Goal: Task Accomplishment & Management: Complete application form

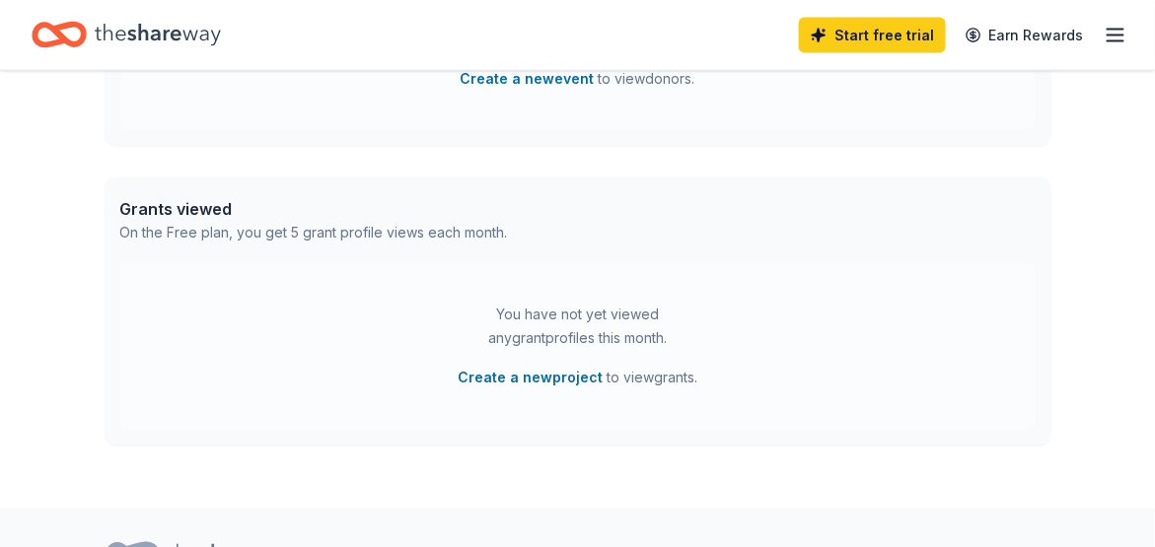
scroll to position [789, 0]
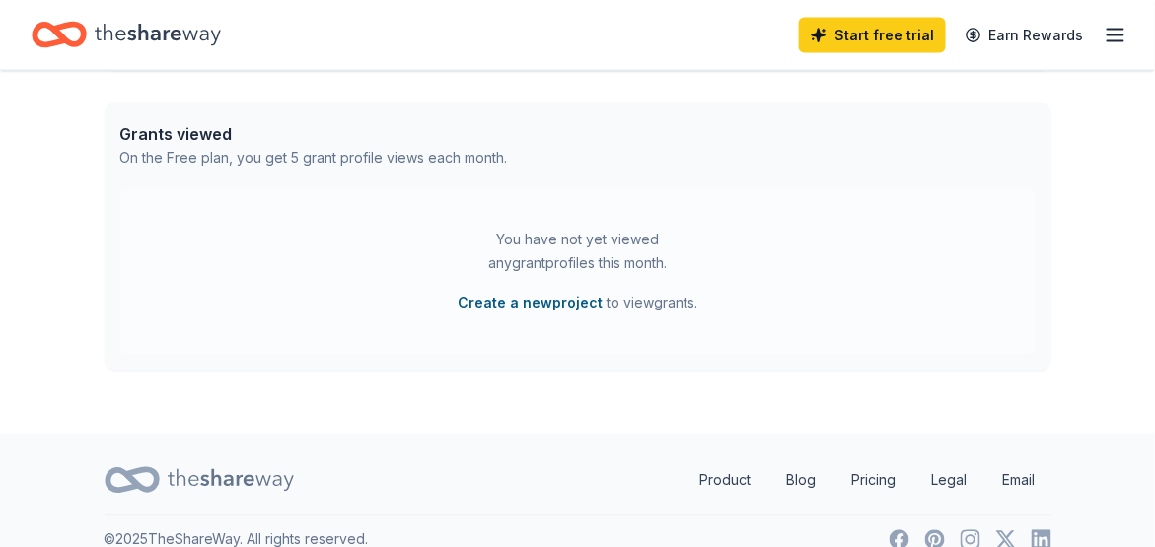
click at [564, 304] on button "Create a new project" at bounding box center [529, 304] width 145 height 24
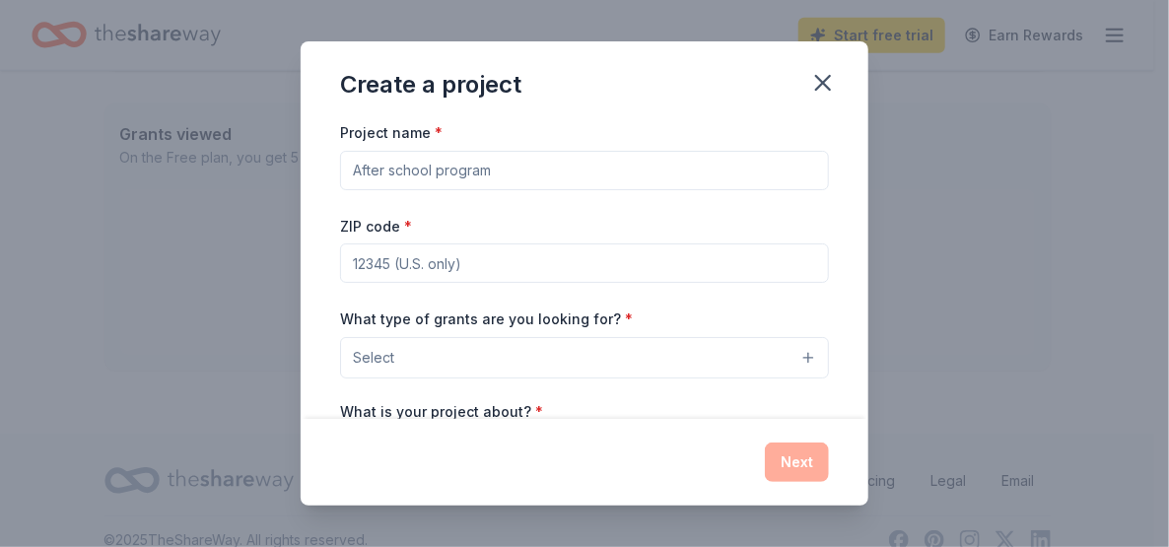
click at [368, 170] on input "Project name *" at bounding box center [584, 170] width 489 height 39
click at [828, 82] on icon "button" at bounding box center [823, 83] width 28 height 28
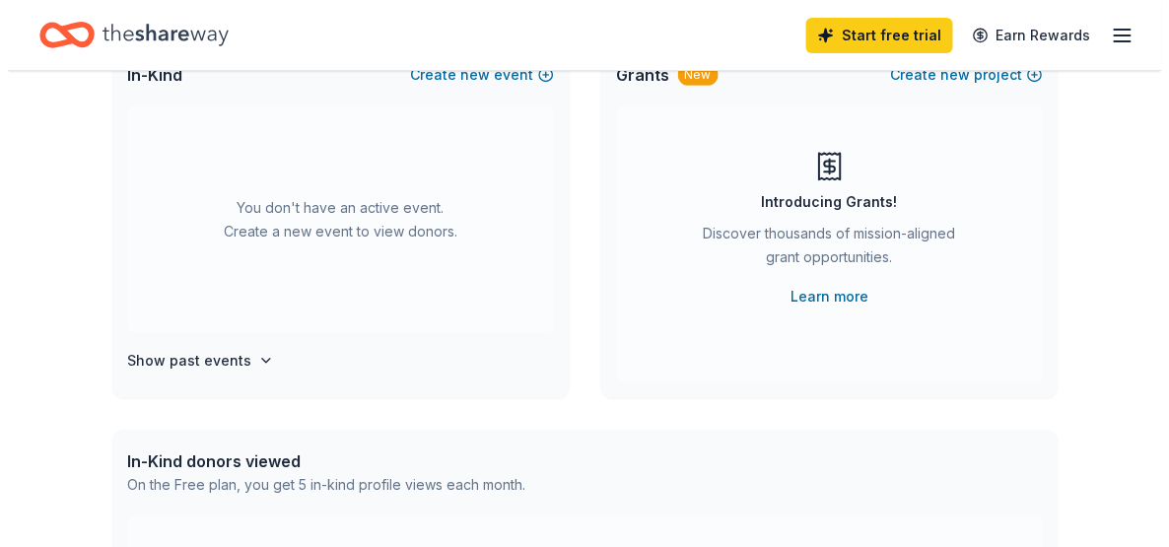
scroll to position [0, 0]
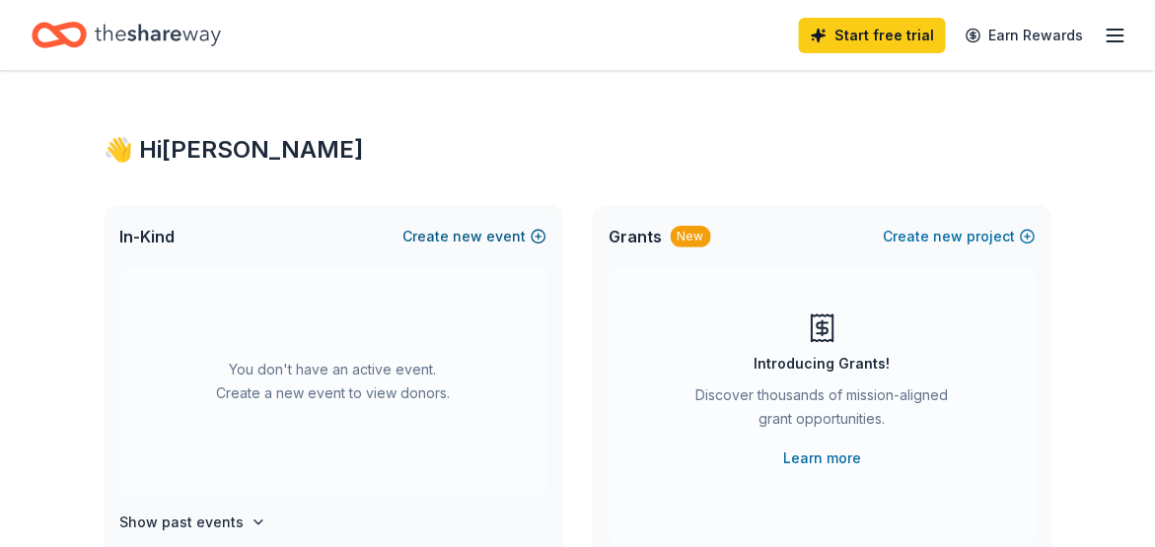
click at [470, 237] on span "new" at bounding box center [469, 237] width 30 height 24
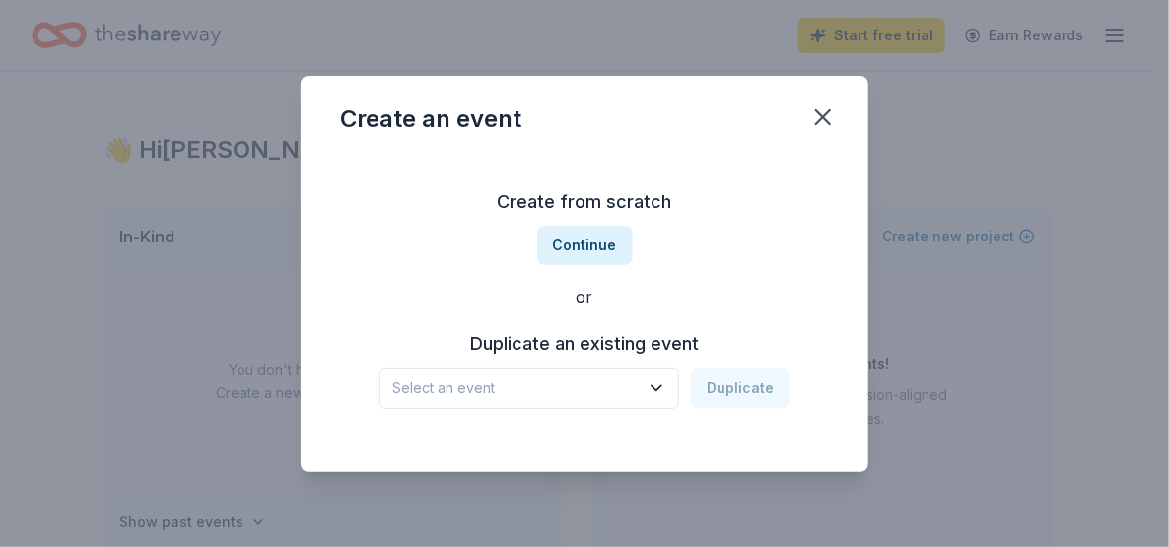
click at [587, 345] on h3 "Duplicate an existing event" at bounding box center [585, 344] width 410 height 32
click at [588, 246] on button "Continue" at bounding box center [585, 245] width 96 height 39
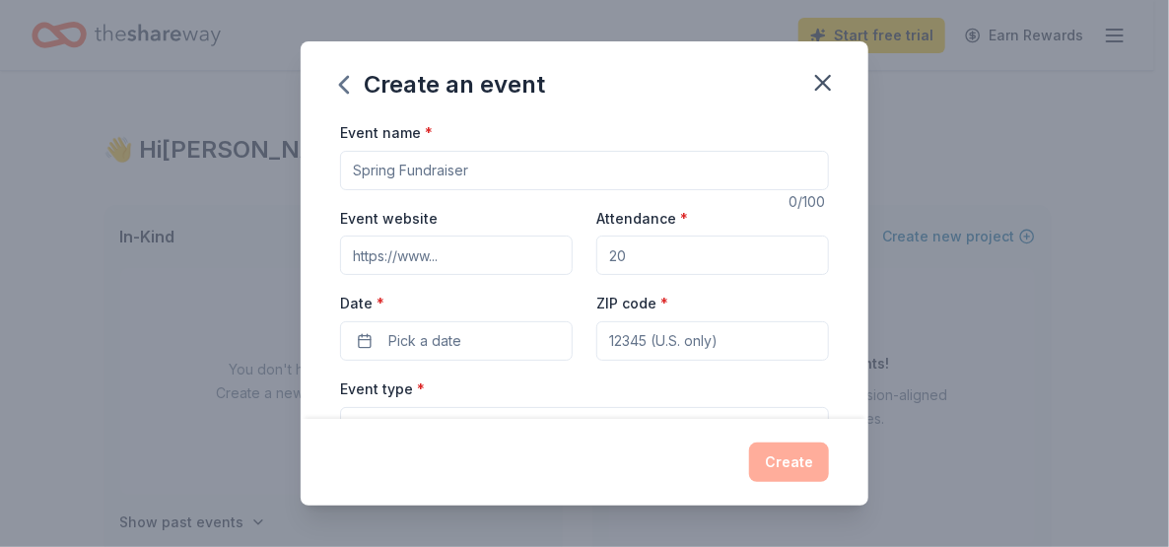
click at [405, 172] on input "Event name *" at bounding box center [584, 170] width 489 height 39
type input "$"
type input "40th Anniversary Fundraiser"
click at [624, 254] on input "Attendance *" at bounding box center [713, 255] width 233 height 39
type input "200"
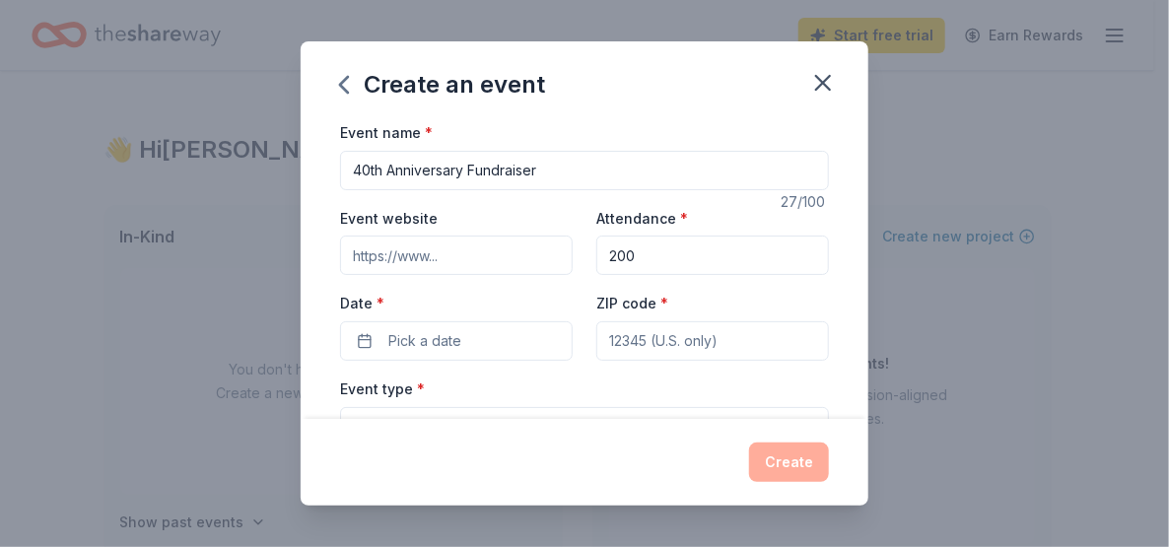
click at [445, 259] on input "Event website" at bounding box center [456, 255] width 233 height 39
click at [448, 255] on input "Event website" at bounding box center [456, 255] width 233 height 39
click at [438, 255] on input "Event website" at bounding box center [456, 255] width 233 height 39
click at [445, 252] on input "Event website" at bounding box center [456, 255] width 233 height 39
click at [439, 257] on input "Event website" at bounding box center [456, 255] width 233 height 39
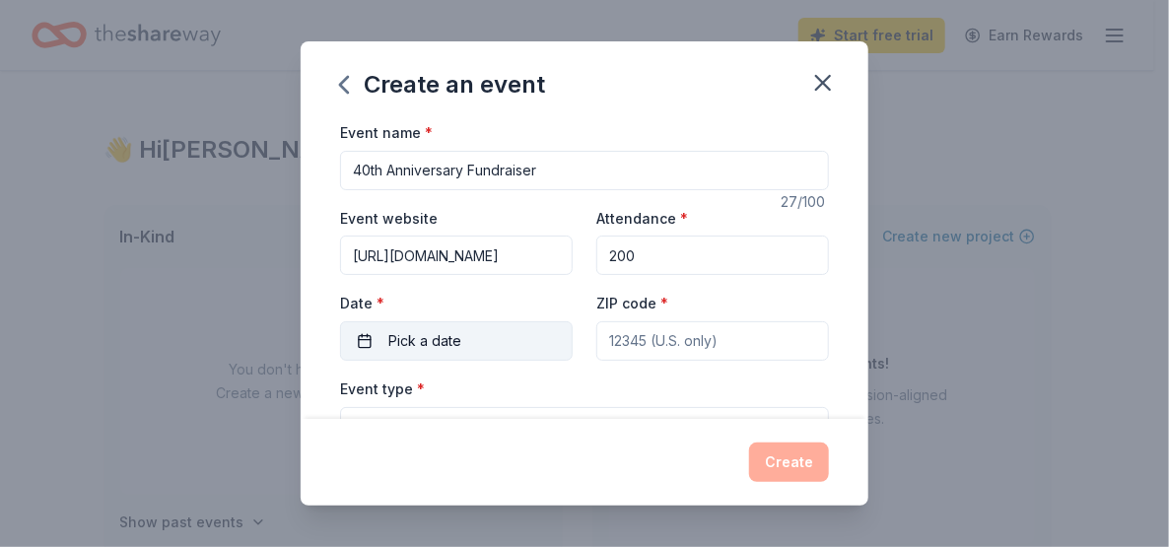
type input "https://stride.org"
click at [465, 337] on button "Pick a date" at bounding box center [456, 340] width 233 height 39
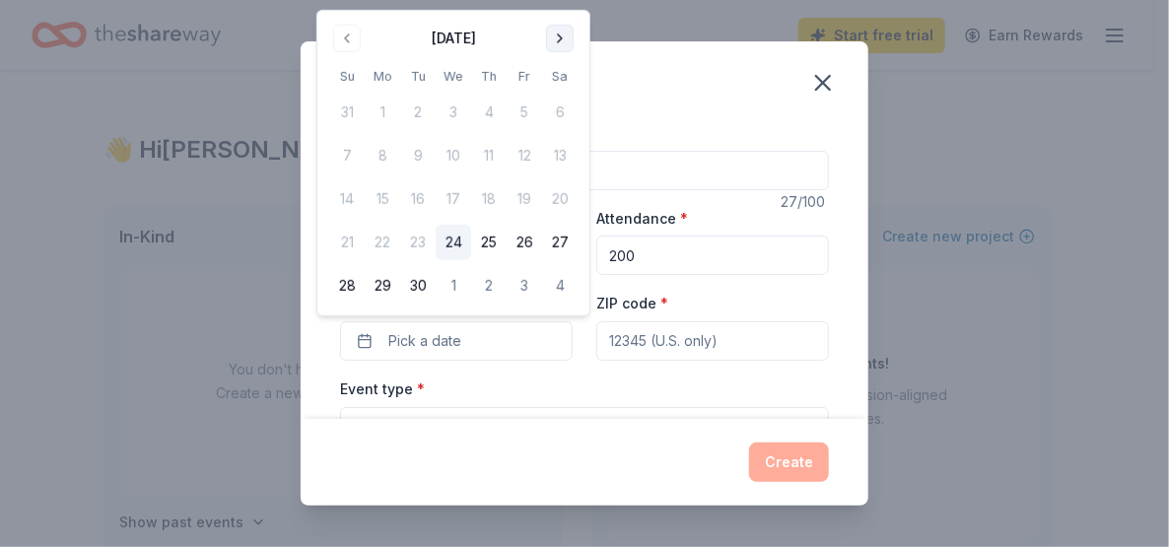
click at [564, 37] on button "Go to next month" at bounding box center [560, 39] width 28 height 28
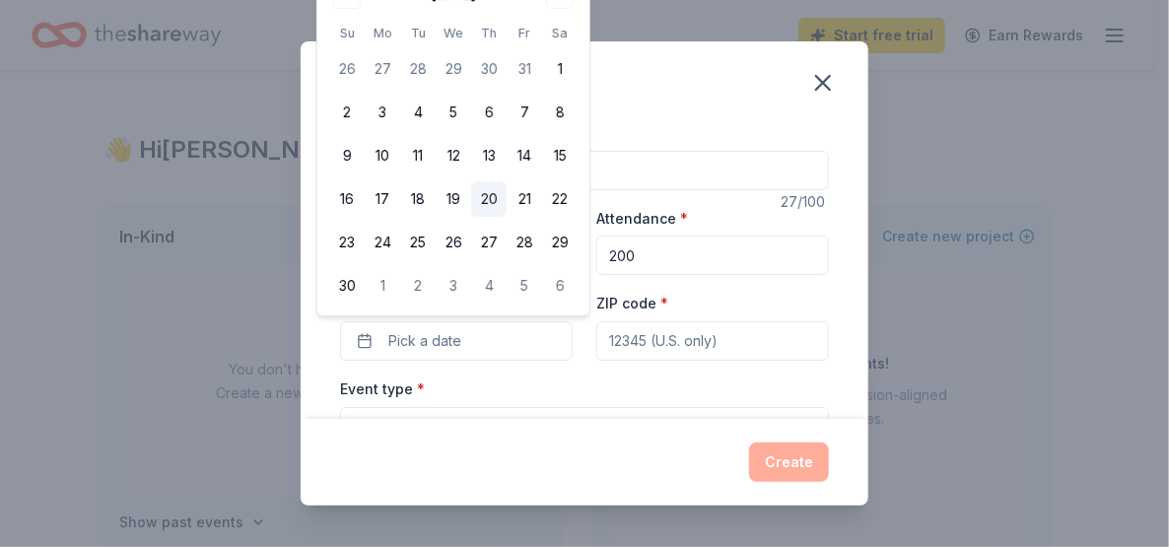
click at [490, 194] on button "20" at bounding box center [488, 198] width 35 height 35
click at [631, 341] on input "ZIP code *" at bounding box center [713, 340] width 233 height 39
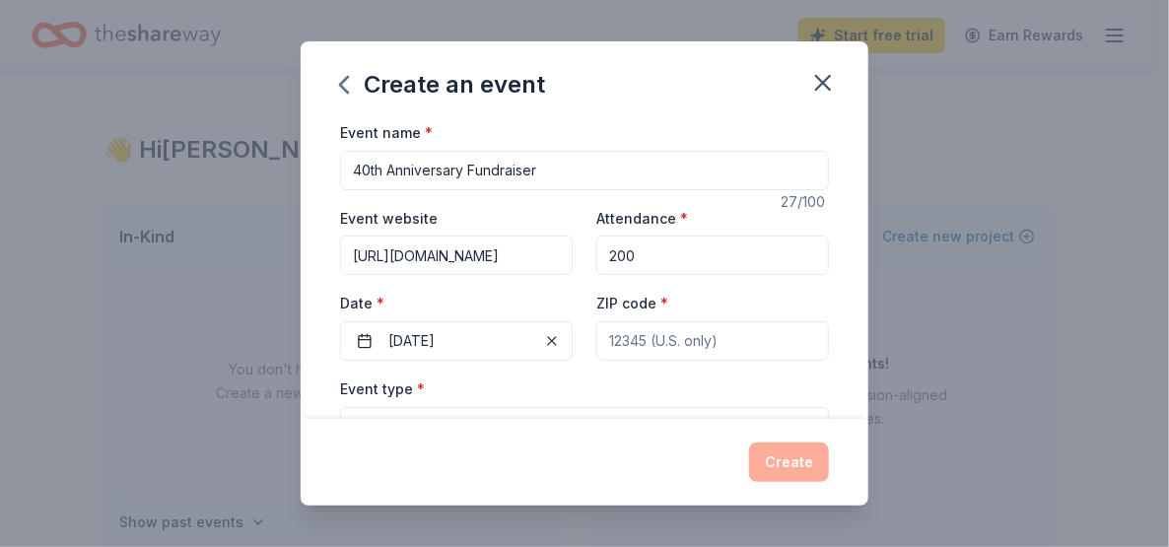
type input "12196"
type input "4482 NY Highway 150"
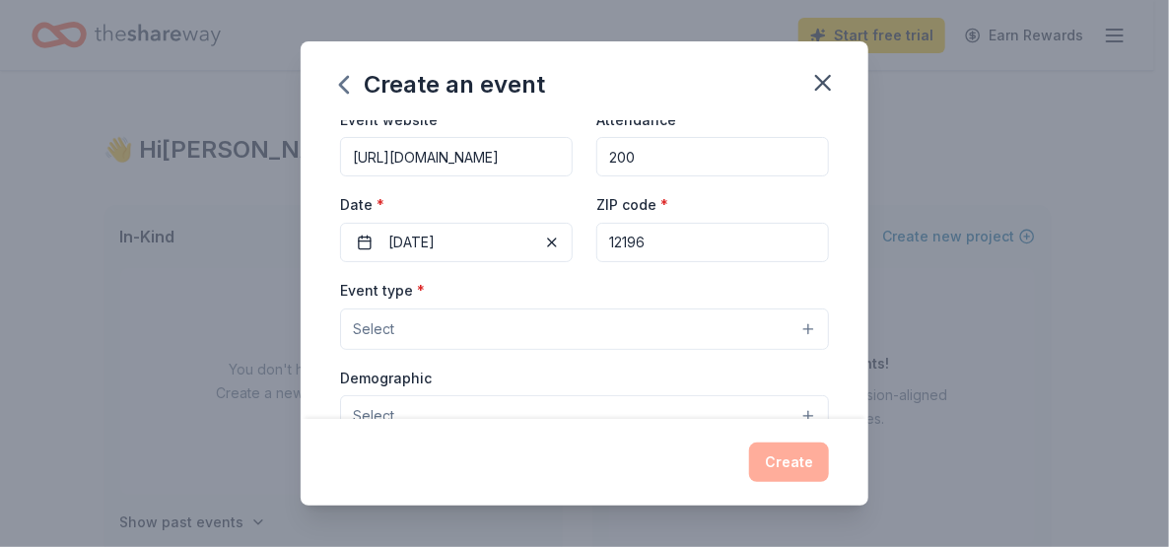
scroll to position [197, 0]
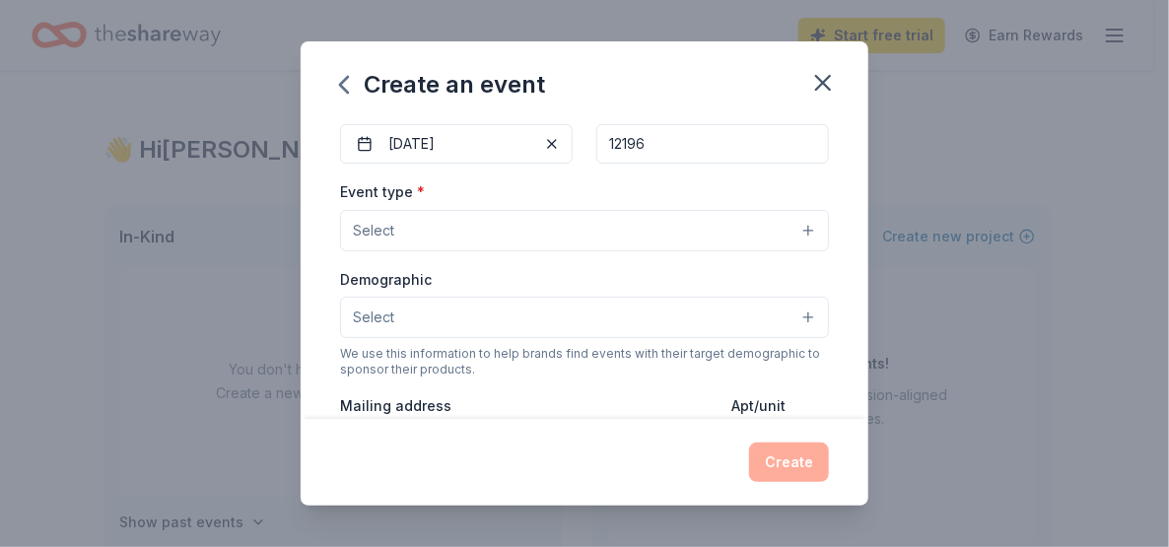
click at [793, 229] on button "Select" at bounding box center [584, 230] width 489 height 41
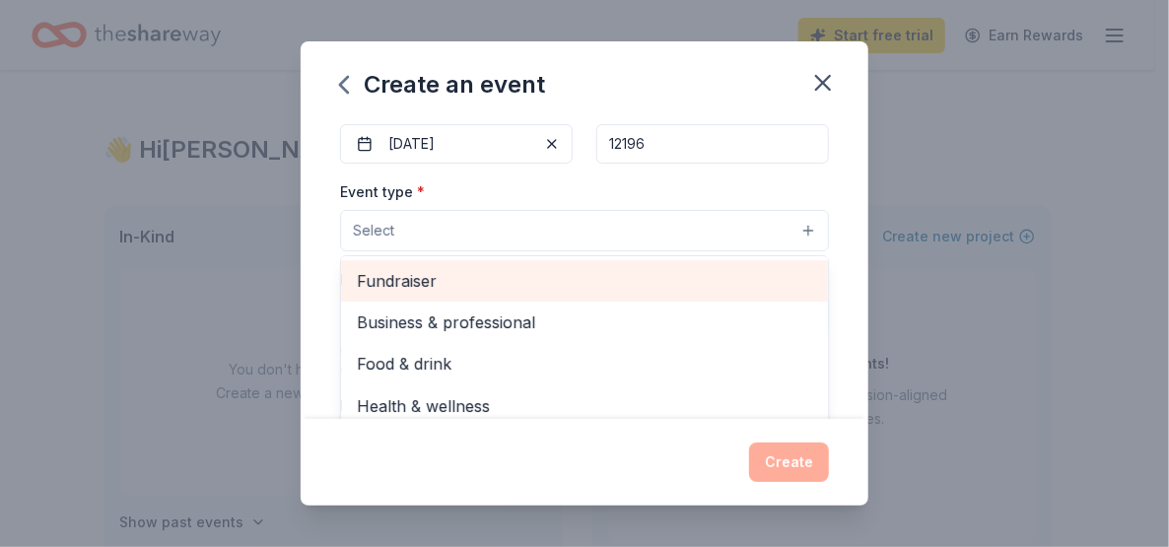
click at [418, 284] on span "Fundraiser" at bounding box center [585, 281] width 456 height 26
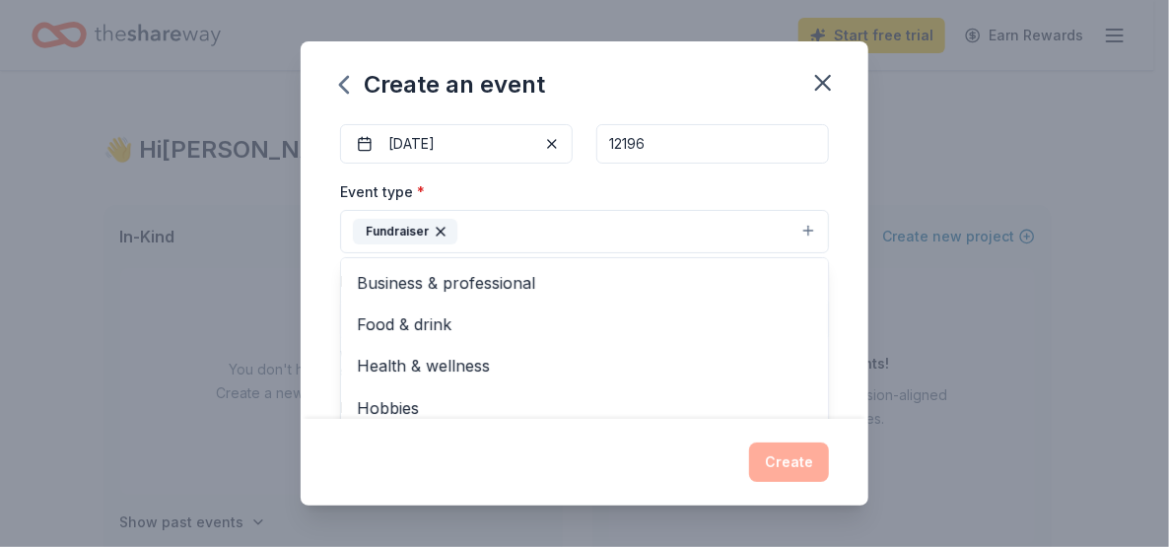
scroll to position [457, 0]
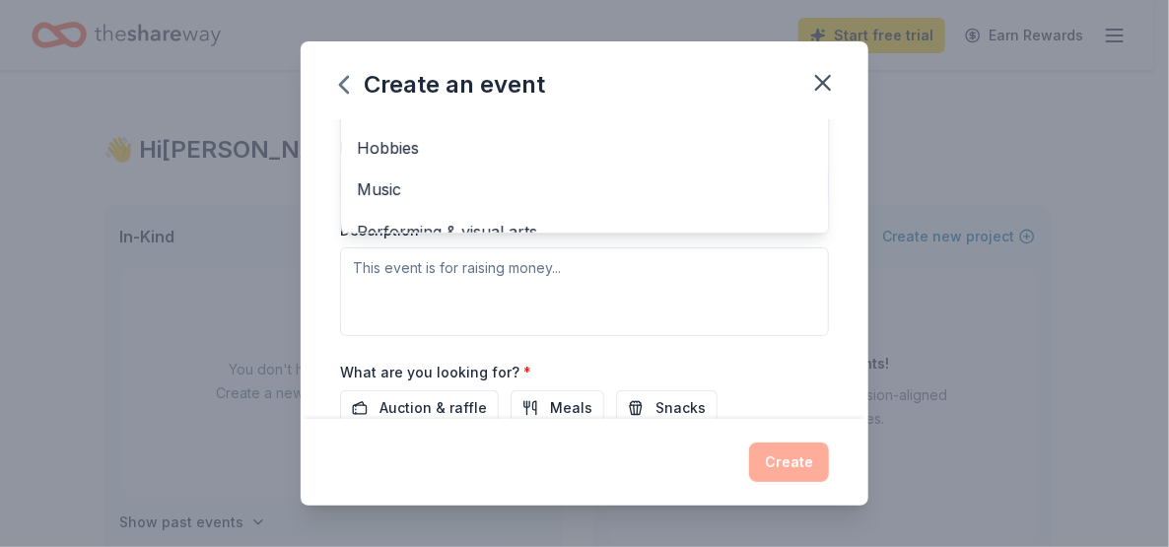
click at [364, 277] on div "Event type * Fundraiser Business & professional Food & drink Health & wellness …" at bounding box center [584, 127] width 489 height 417
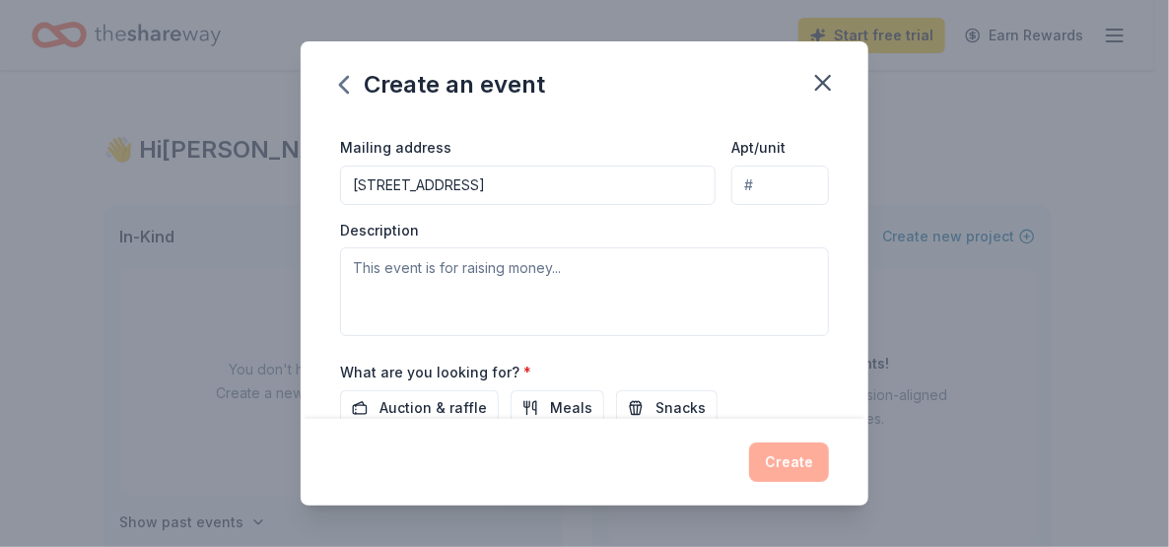
scroll to position [156, 0]
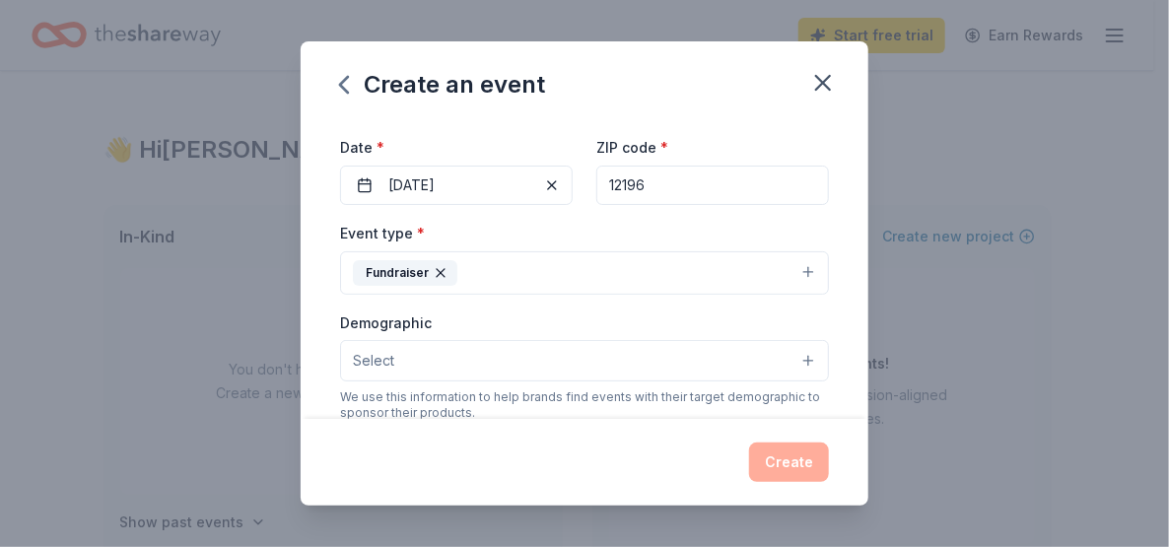
click at [793, 355] on button "Select" at bounding box center [584, 360] width 489 height 41
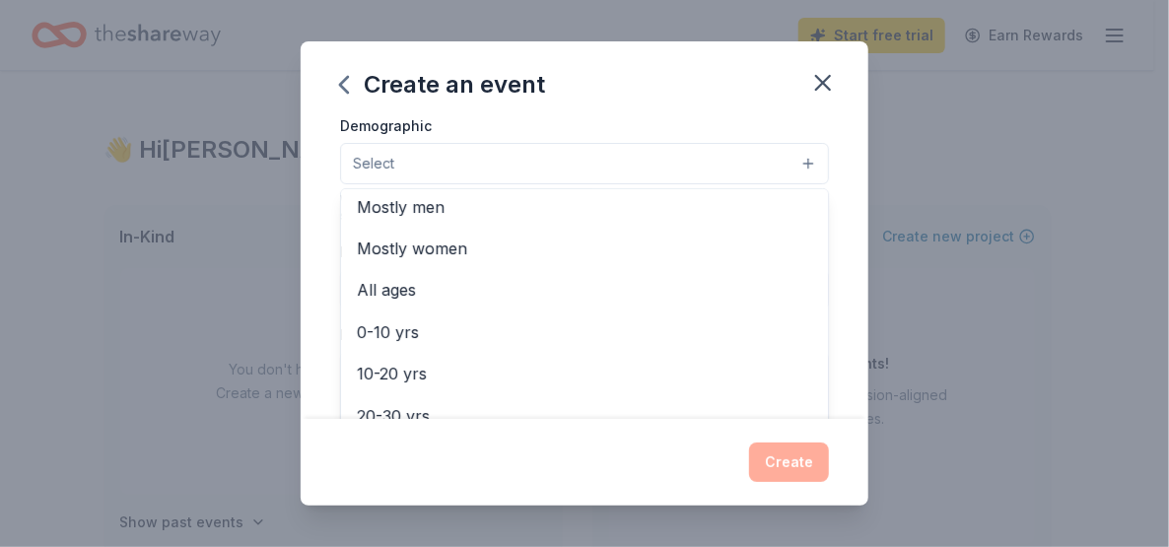
scroll to position [20, 0]
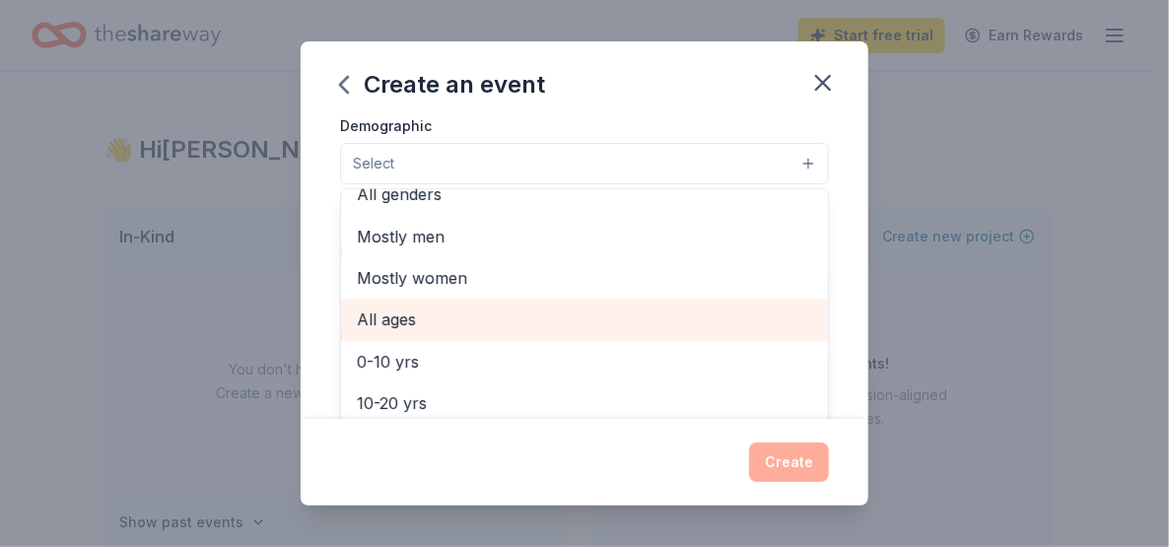
click at [374, 316] on span "All ages" at bounding box center [585, 320] width 456 height 26
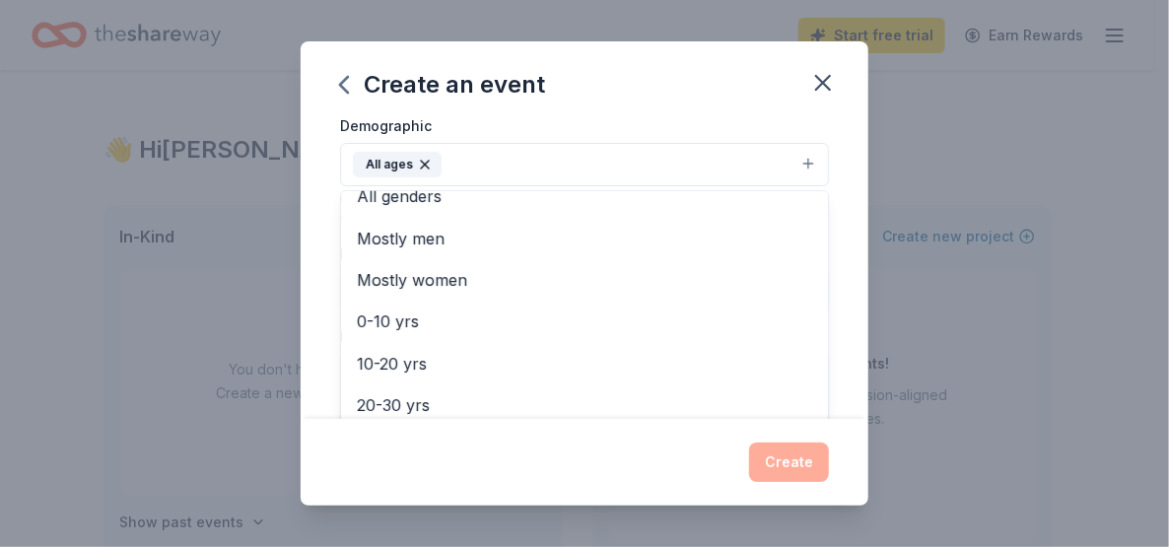
click at [837, 309] on div "Event name * 40th Anniversary Fundraiser 27 /100 Event website https://stride.o…" at bounding box center [585, 269] width 568 height 299
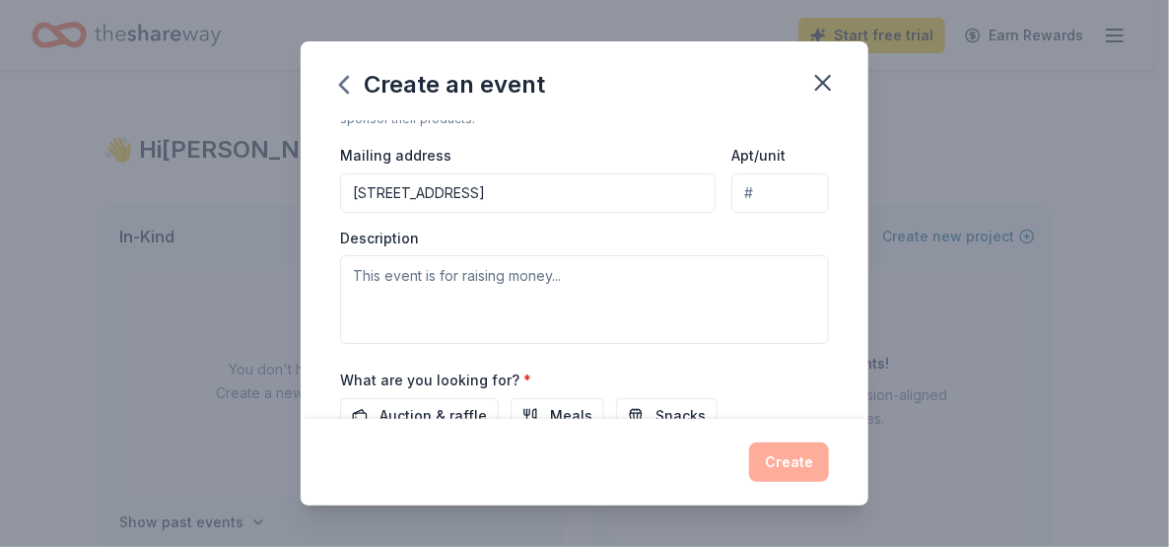
scroll to position [550, 0]
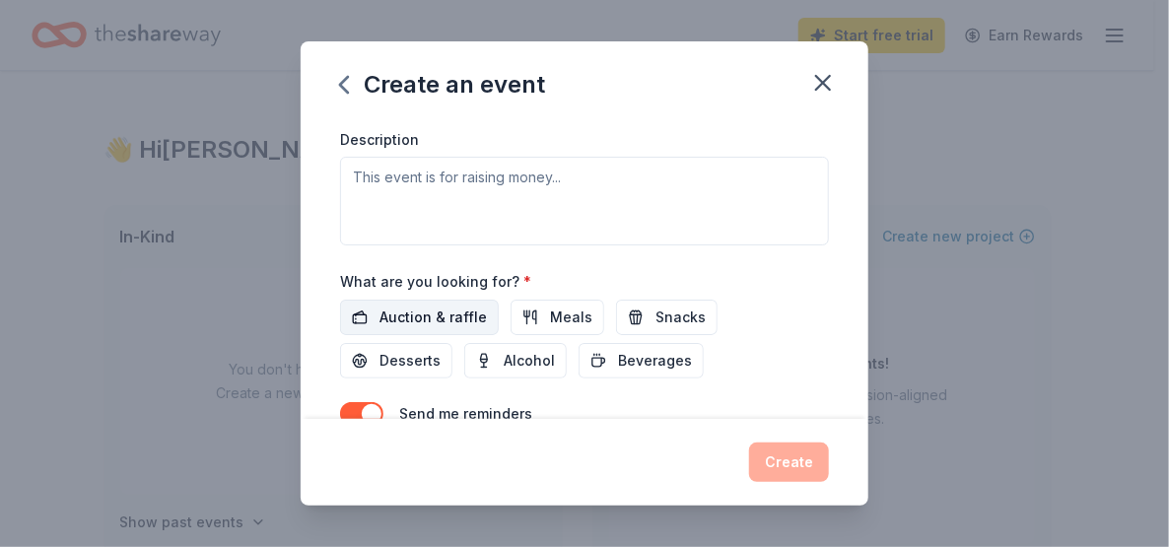
click at [406, 316] on span "Auction & raffle" at bounding box center [433, 318] width 107 height 24
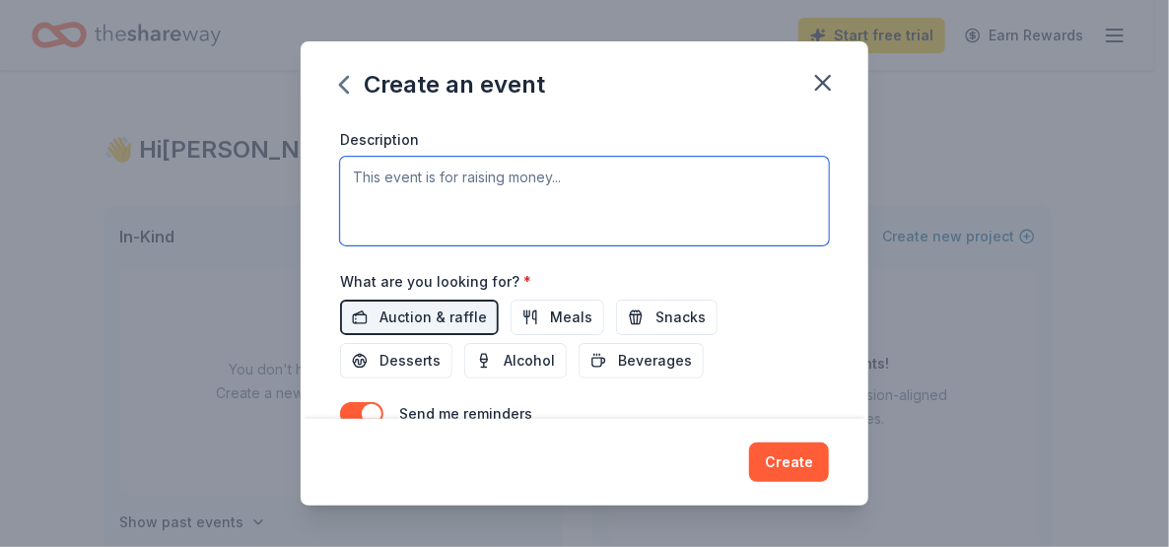
click at [374, 177] on textarea at bounding box center [584, 201] width 489 height 89
paste textarea "OUR MISSION is to educate and empower individuals with disabilities in life-cha…"
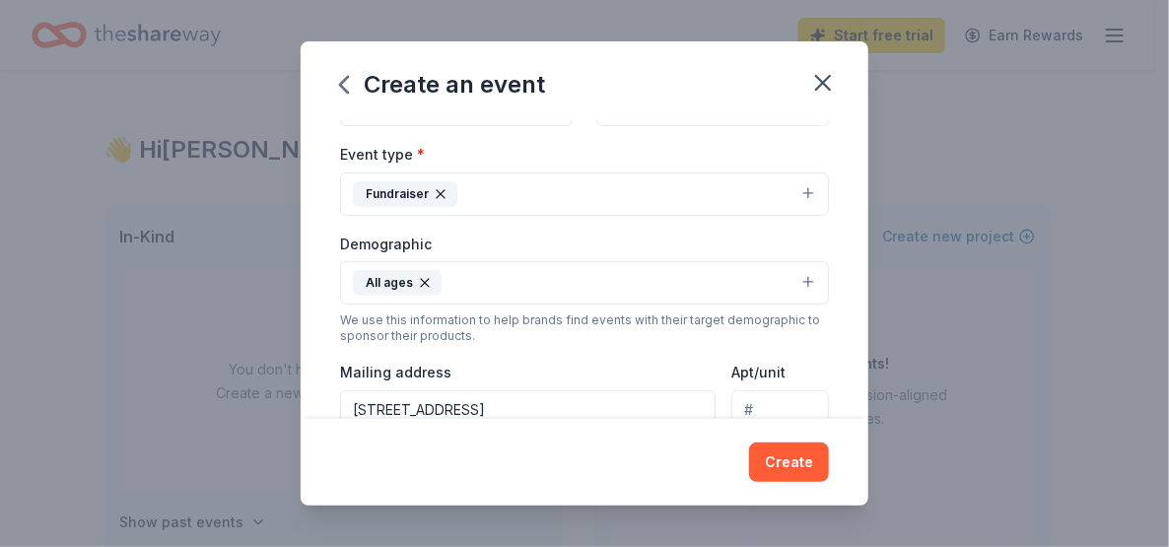
scroll to position [343, 0]
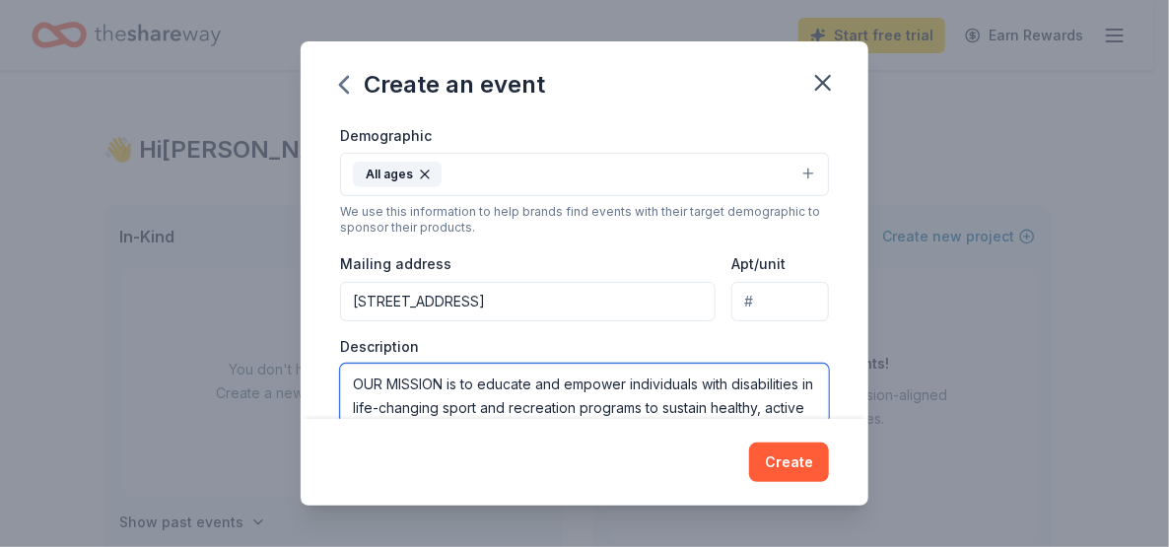
type textarea "OUR MISSION is to educate and empower individuals with disabilities in life-cha…"
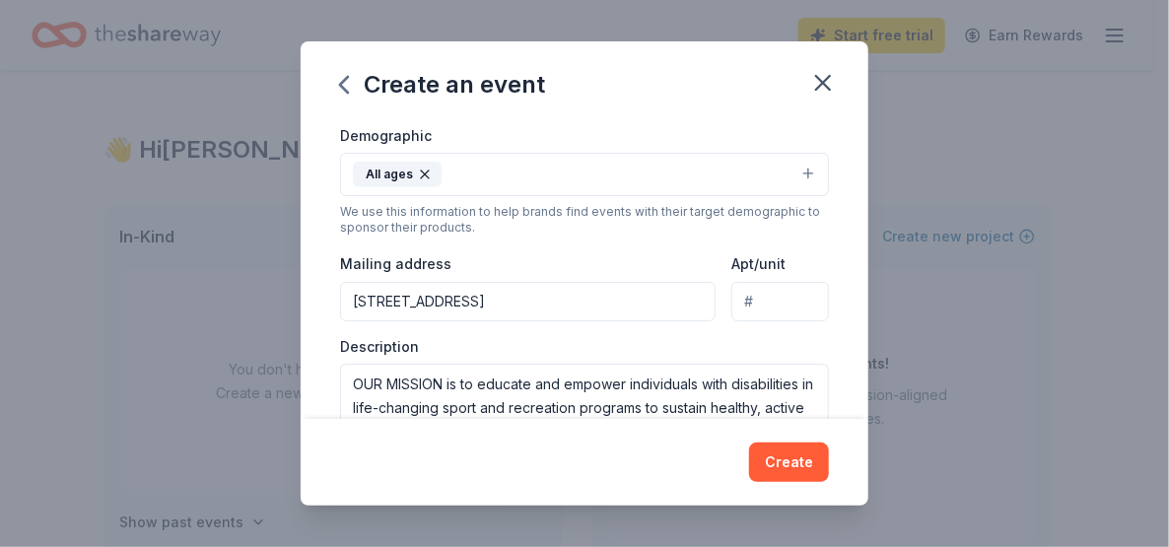
click at [525, 289] on input "4482 NY Highway 150" at bounding box center [528, 301] width 376 height 39
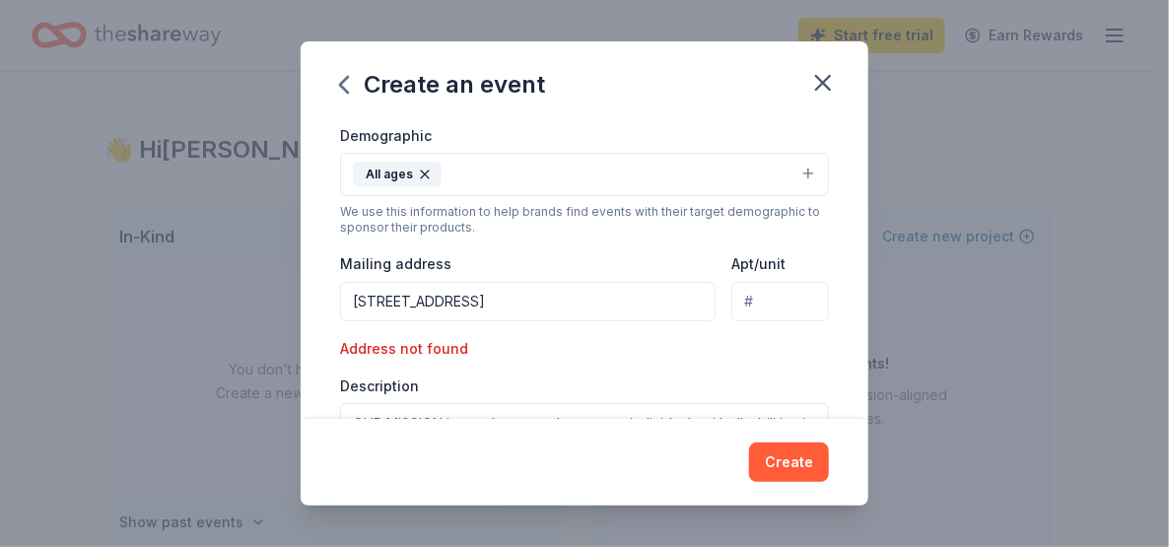
click at [808, 333] on div "Event type * Fundraiser Demographic All ages We use this information to help br…" at bounding box center [584, 263] width 489 height 458
click at [450, 338] on div "Address not found" at bounding box center [456, 349] width 233 height 24
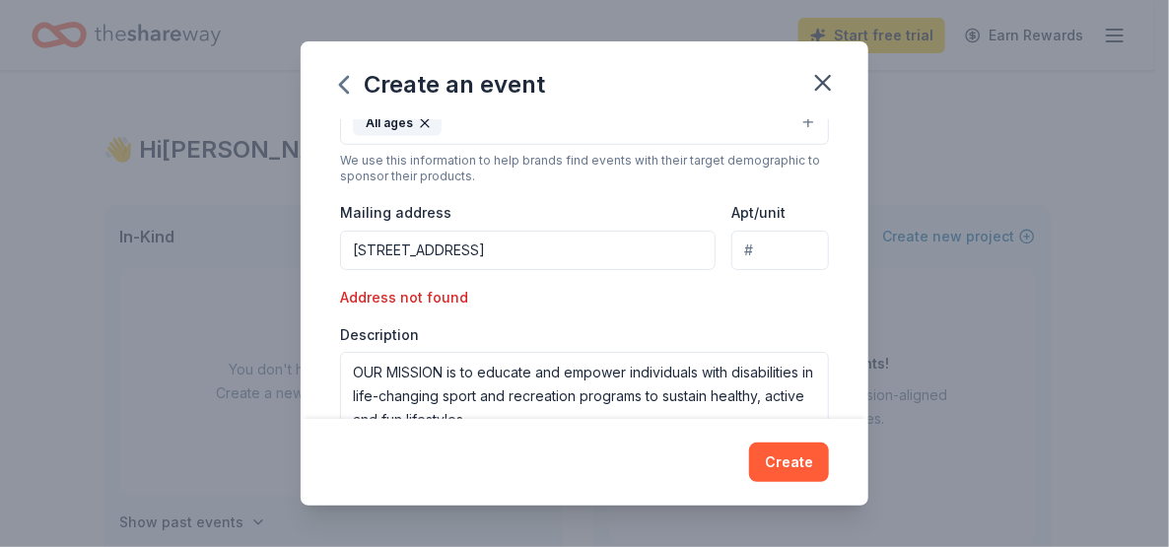
scroll to position [493, 0]
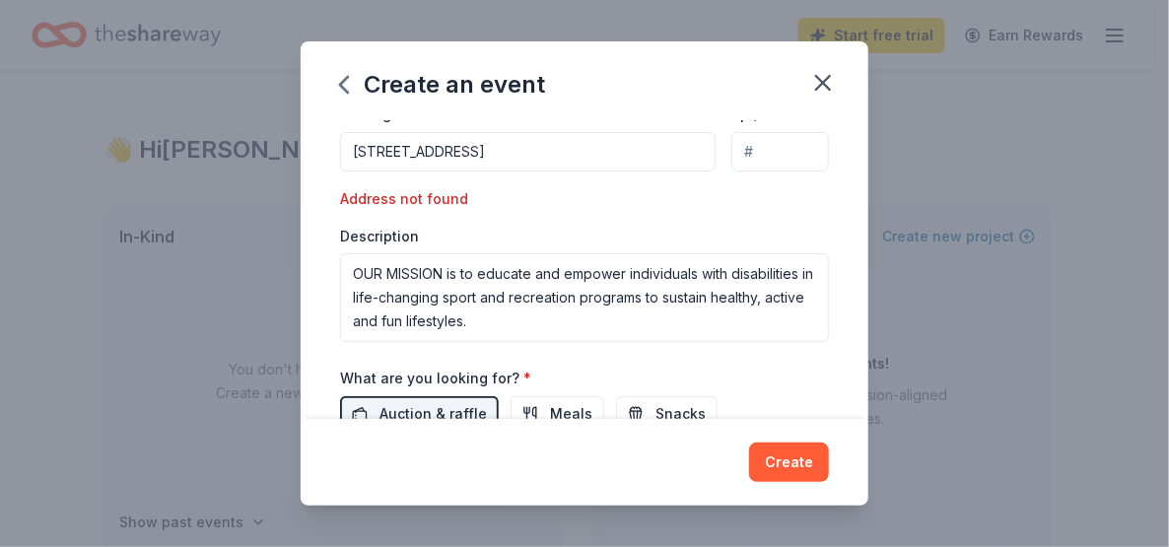
click at [685, 147] on input "4482 NY Highway 150, West Sand Lake NY 12196" at bounding box center [528, 151] width 376 height 39
type input "4482 New York 150, West Sand Lake, NY, 12196"
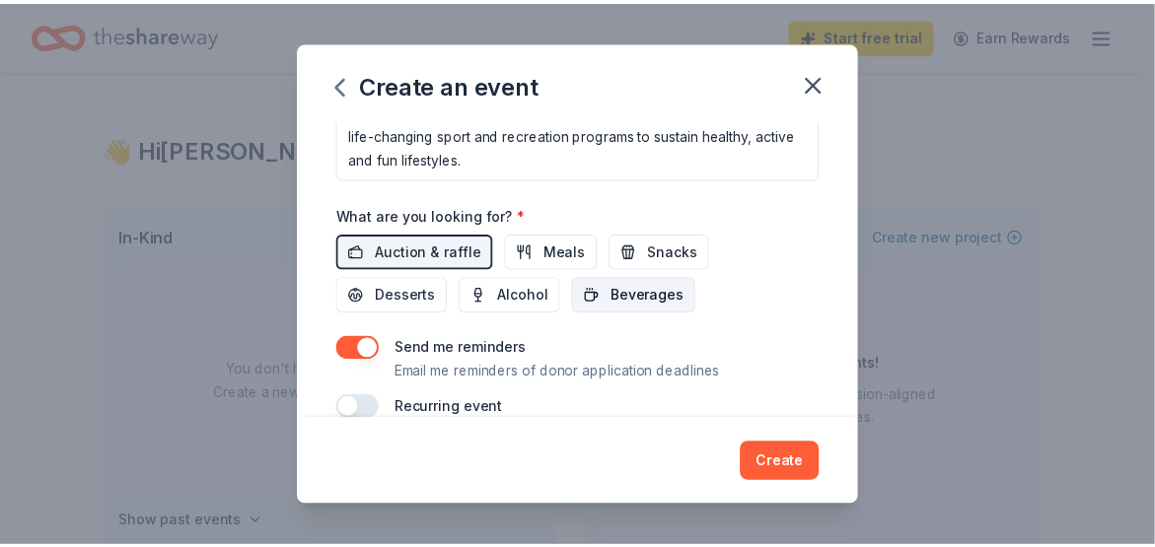
scroll to position [639, 0]
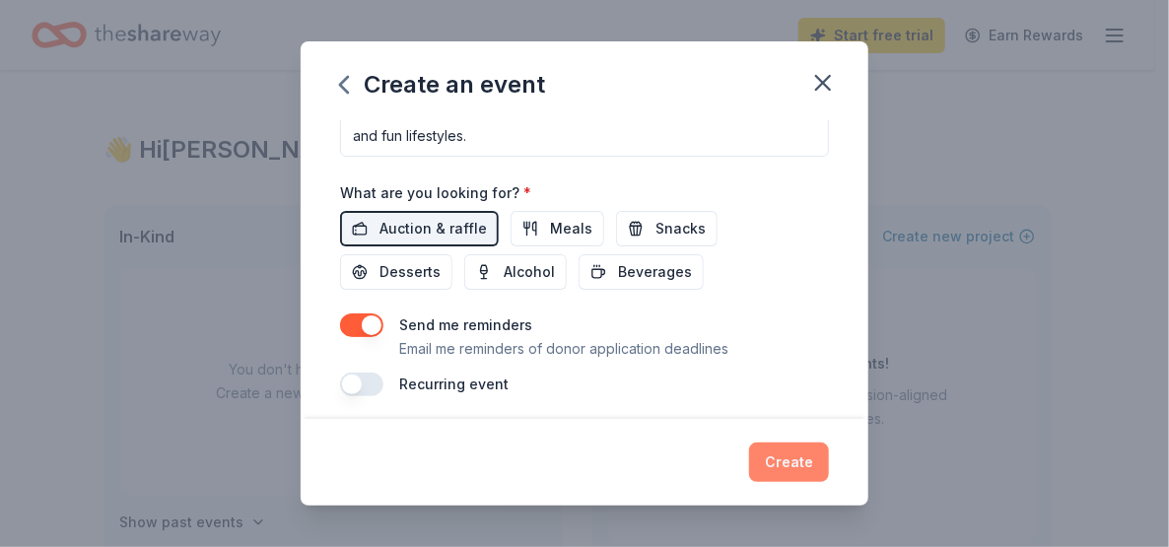
click at [798, 463] on button "Create" at bounding box center [789, 462] width 80 height 39
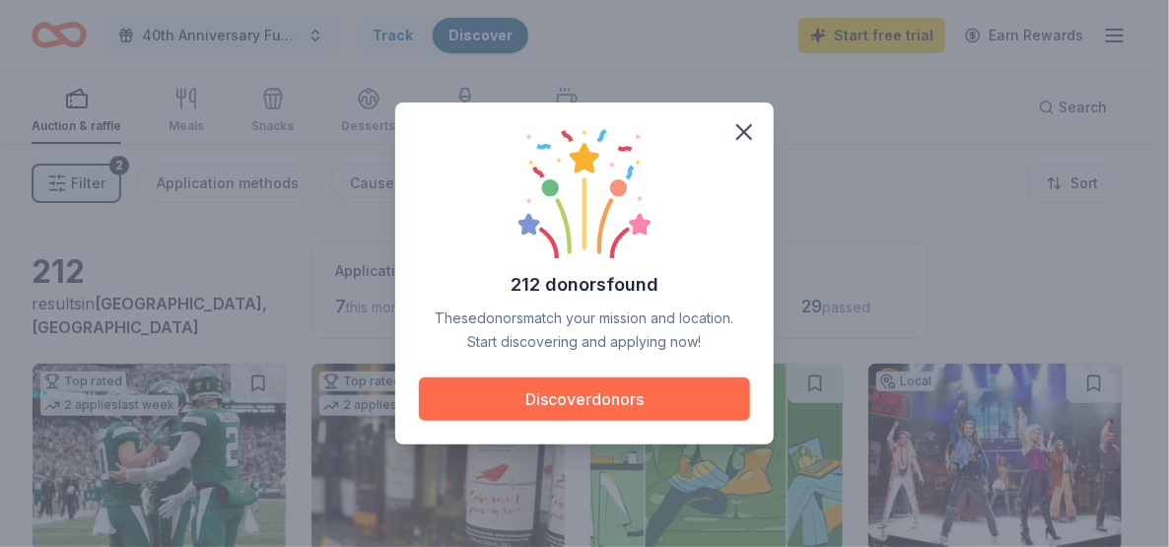
click at [633, 392] on button "Discover donors" at bounding box center [584, 399] width 331 height 43
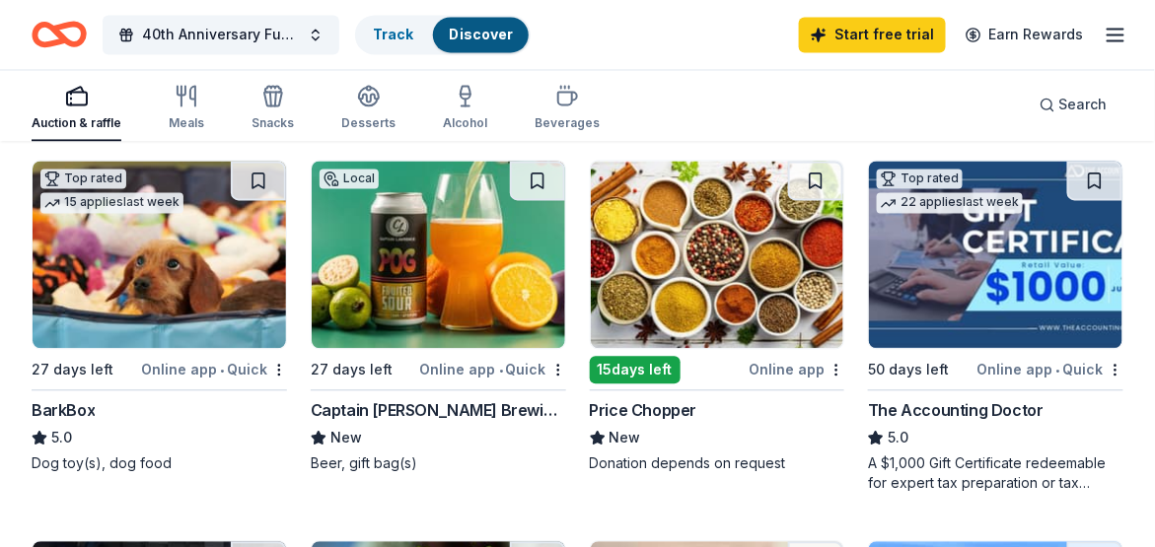
scroll to position [986, 0]
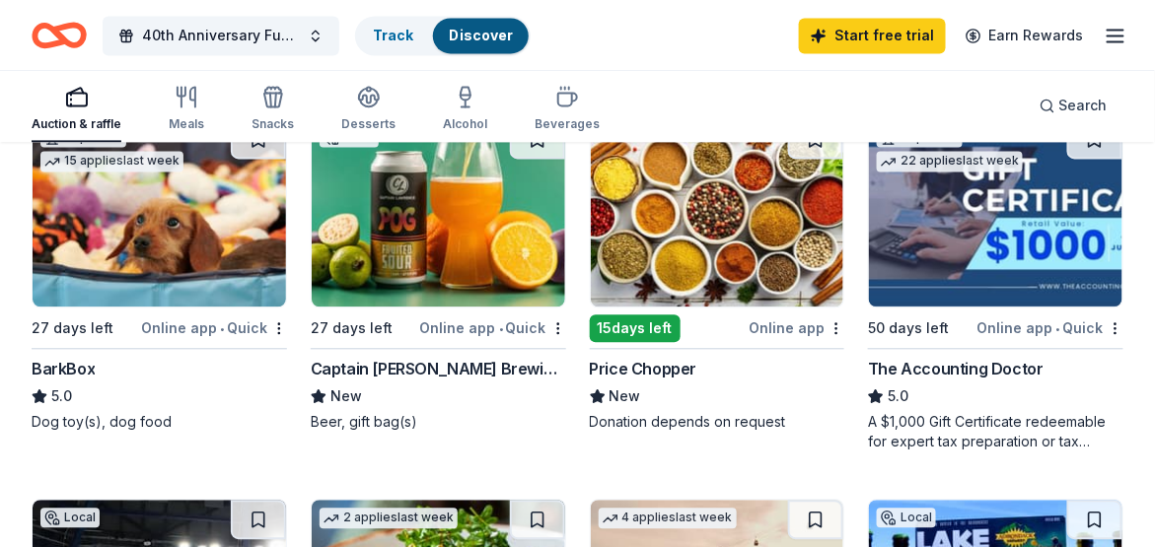
click at [667, 328] on div "15 days left" at bounding box center [635, 329] width 91 height 28
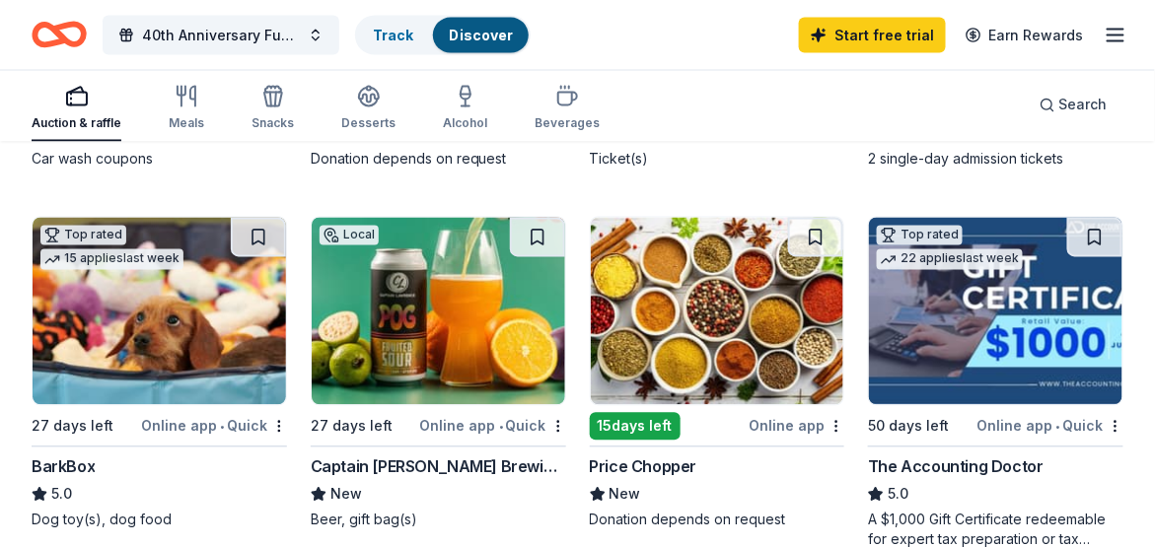
click at [126, 297] on img at bounding box center [159, 311] width 253 height 187
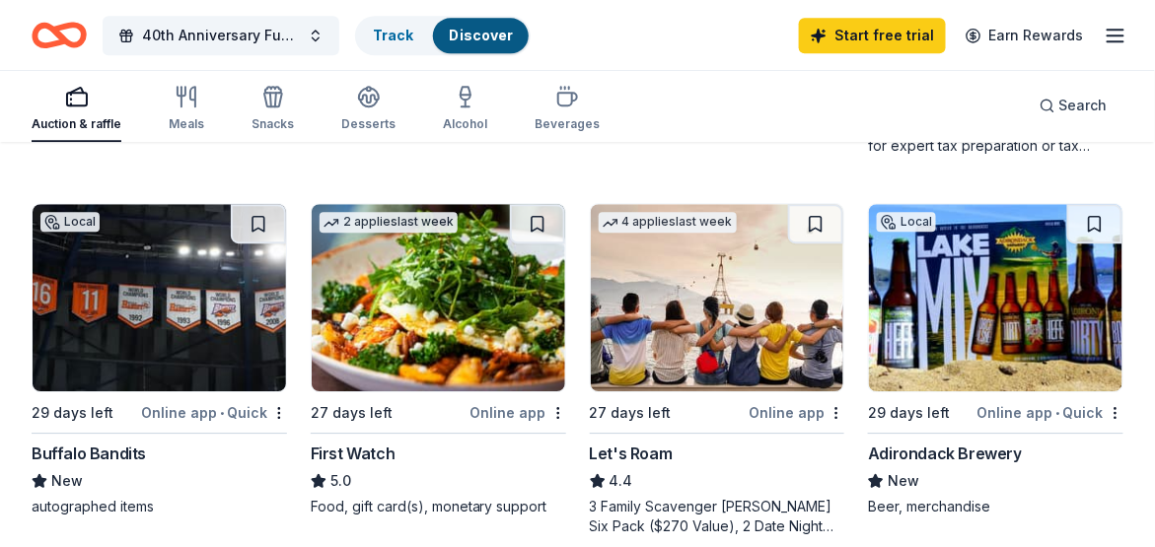
scroll to position [1380, 0]
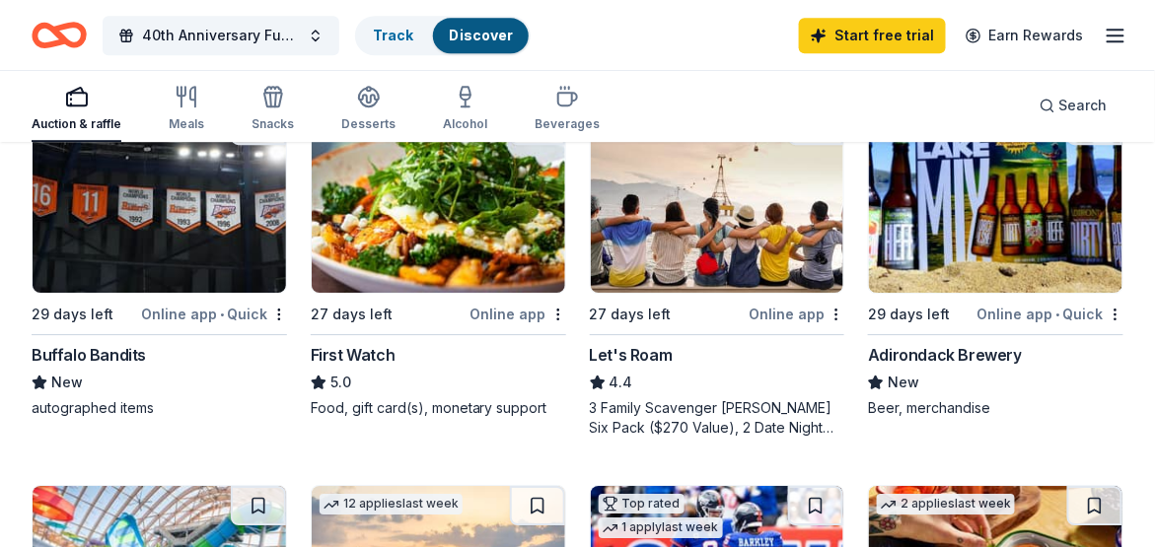
click at [954, 270] on img at bounding box center [995, 198] width 253 height 187
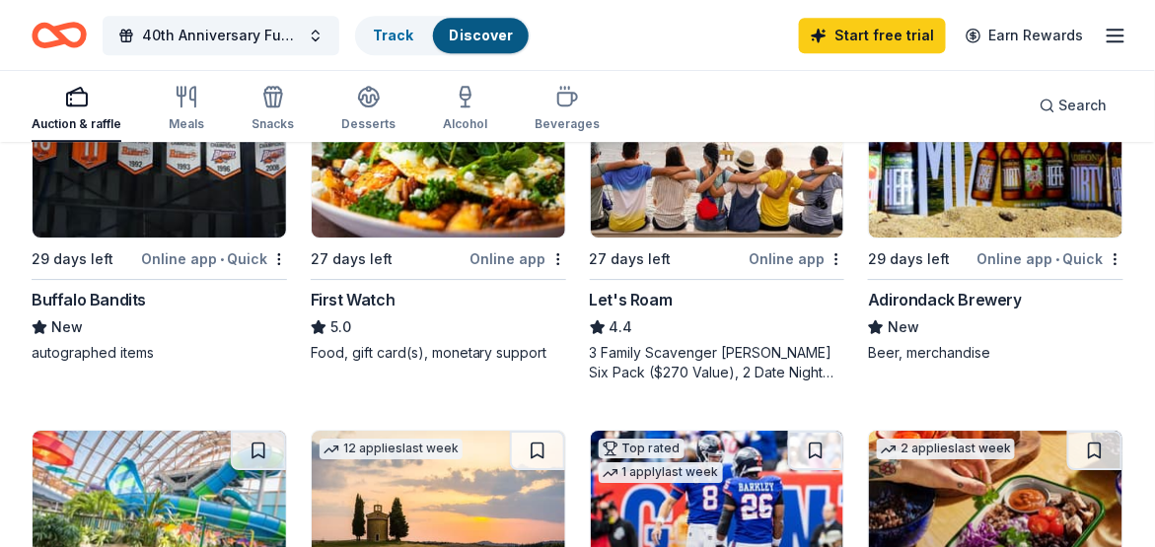
scroll to position [1479, 0]
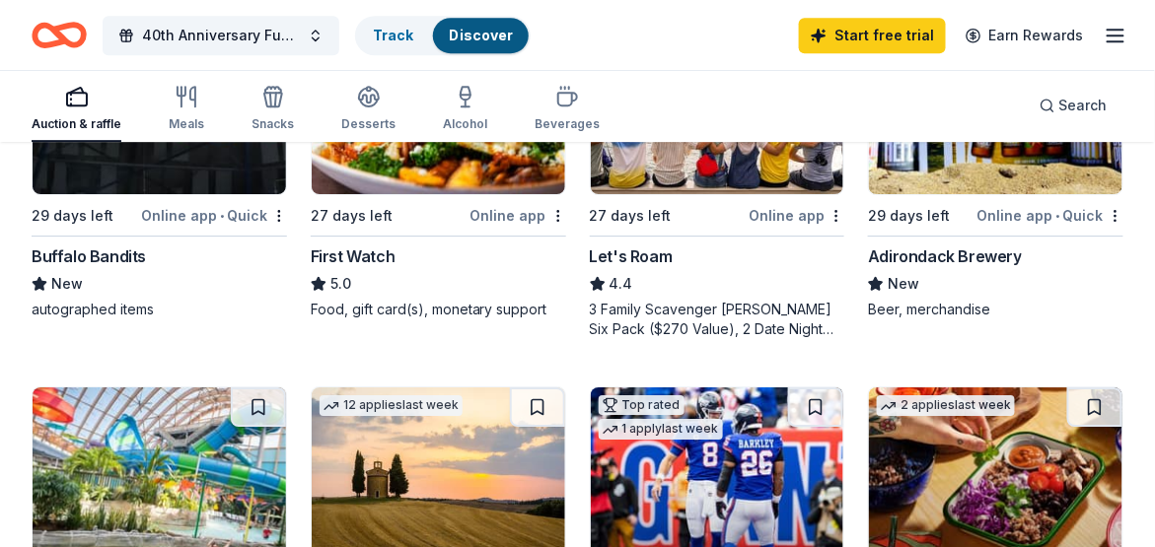
click at [686, 179] on img at bounding box center [717, 100] width 253 height 187
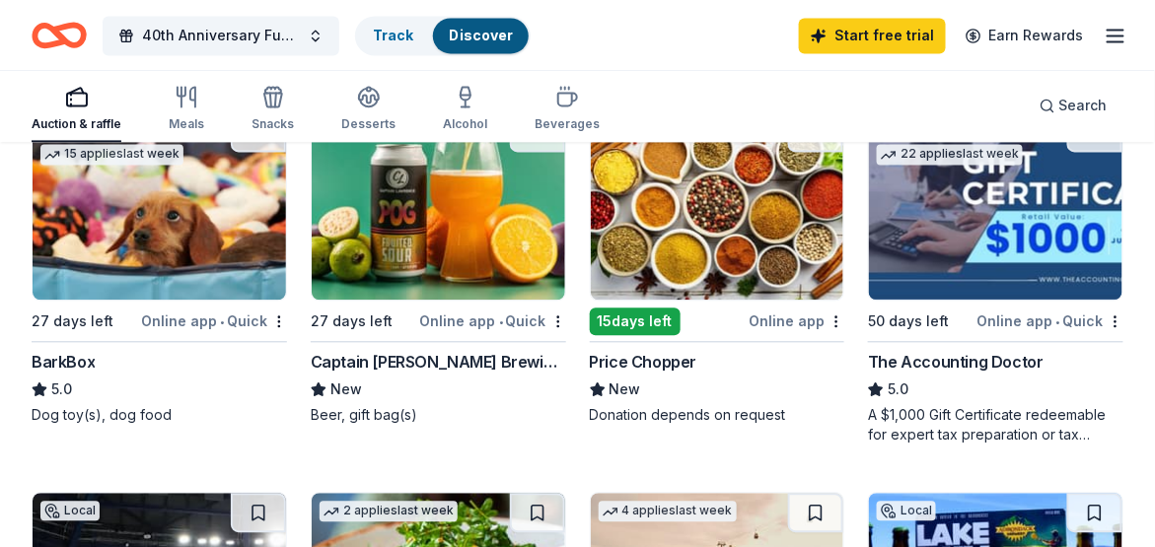
scroll to position [986, 0]
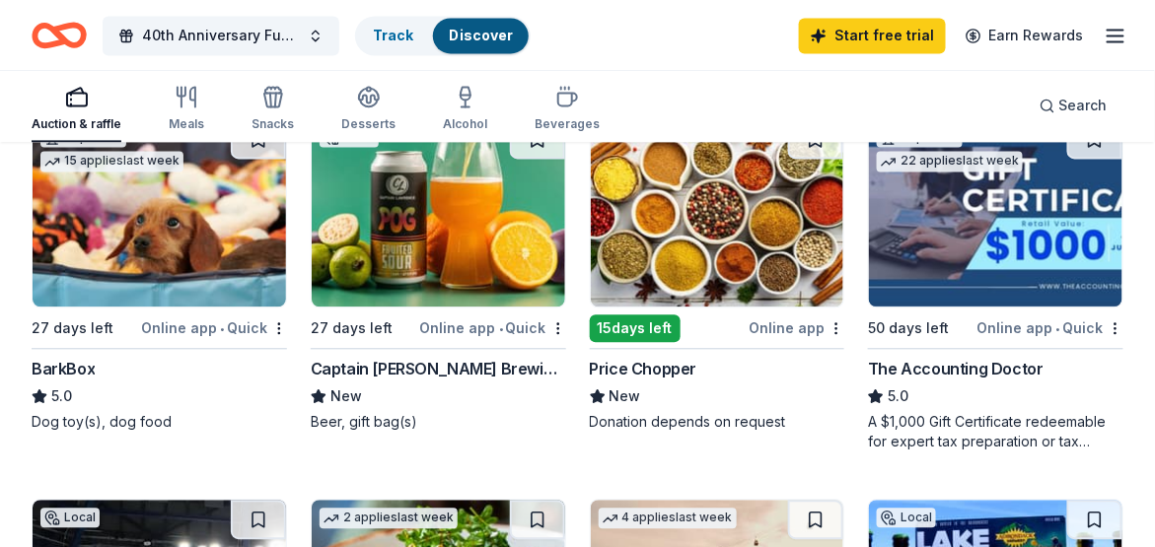
click at [416, 236] on img at bounding box center [438, 212] width 253 height 187
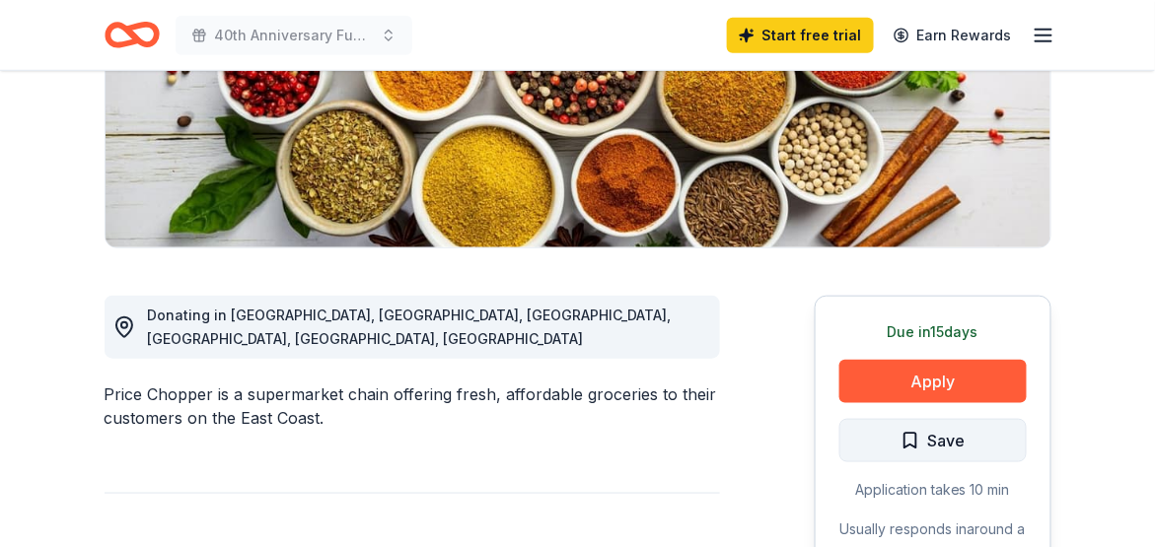
scroll to position [394, 0]
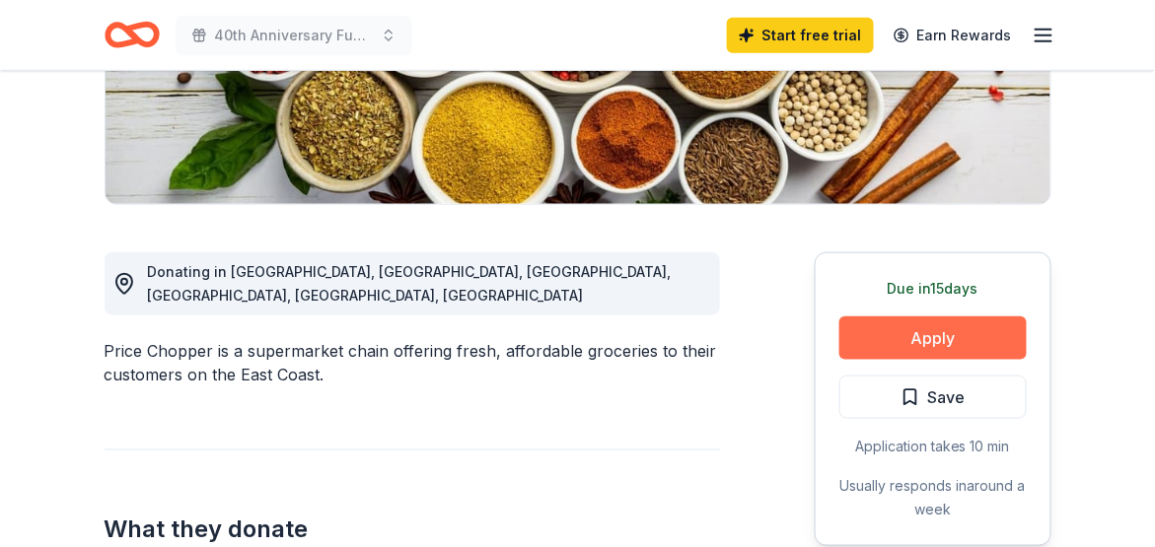
click at [924, 338] on button "Apply" at bounding box center [932, 337] width 187 height 43
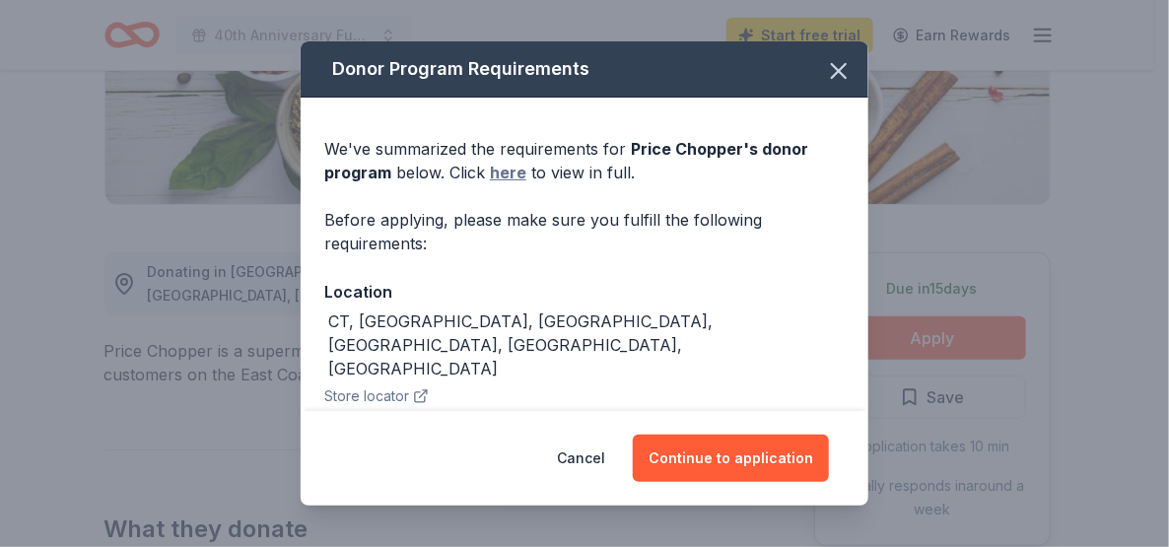
click at [515, 175] on link "here" at bounding box center [508, 173] width 36 height 24
click at [832, 74] on icon "button" at bounding box center [839, 71] width 14 height 14
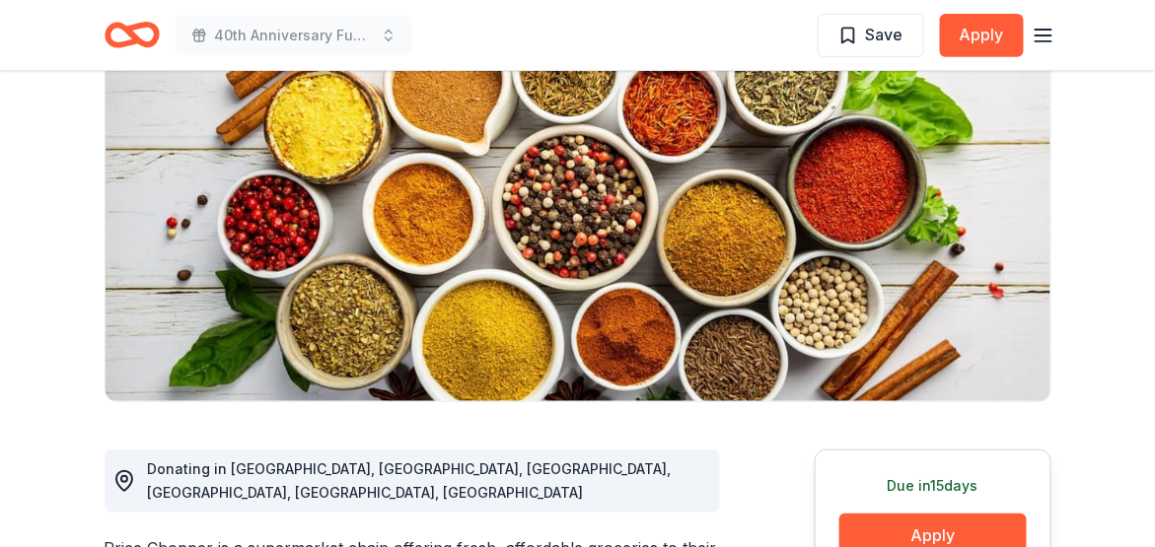
scroll to position [0, 0]
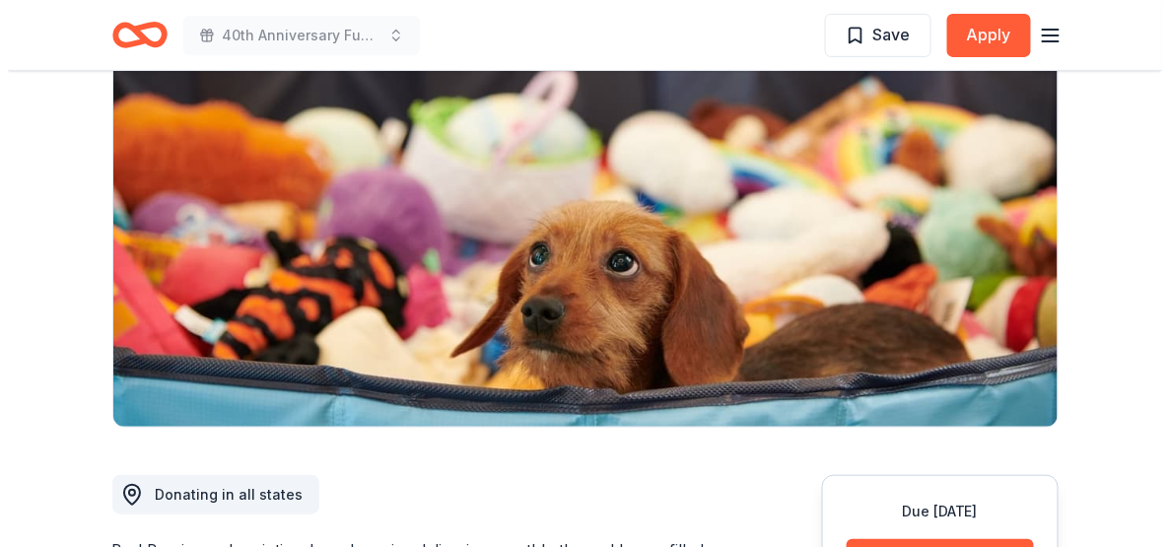
scroll to position [197, 0]
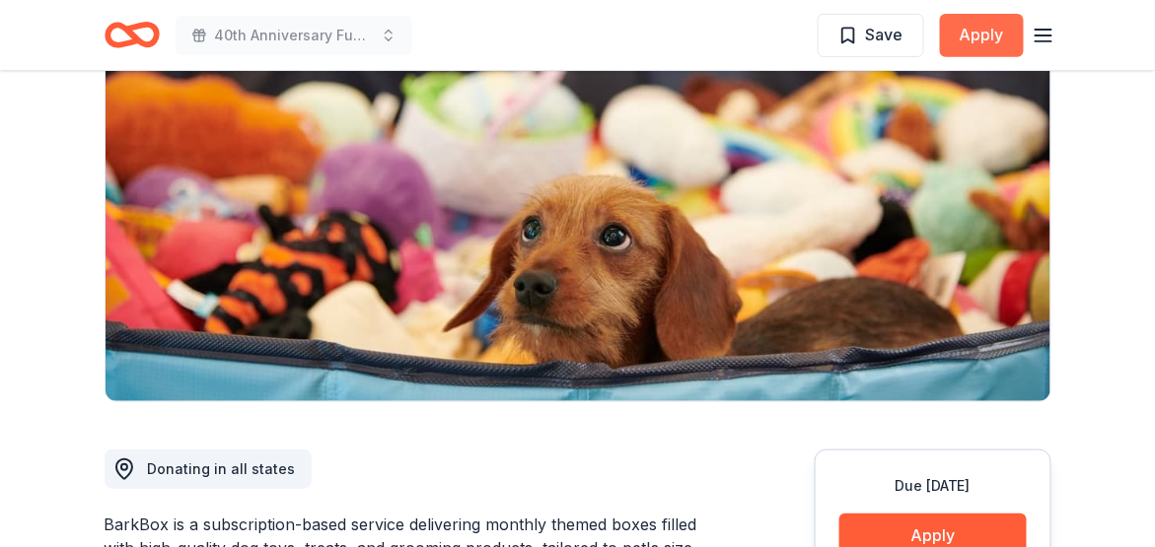
click at [971, 38] on button "Apply" at bounding box center [982, 35] width 84 height 43
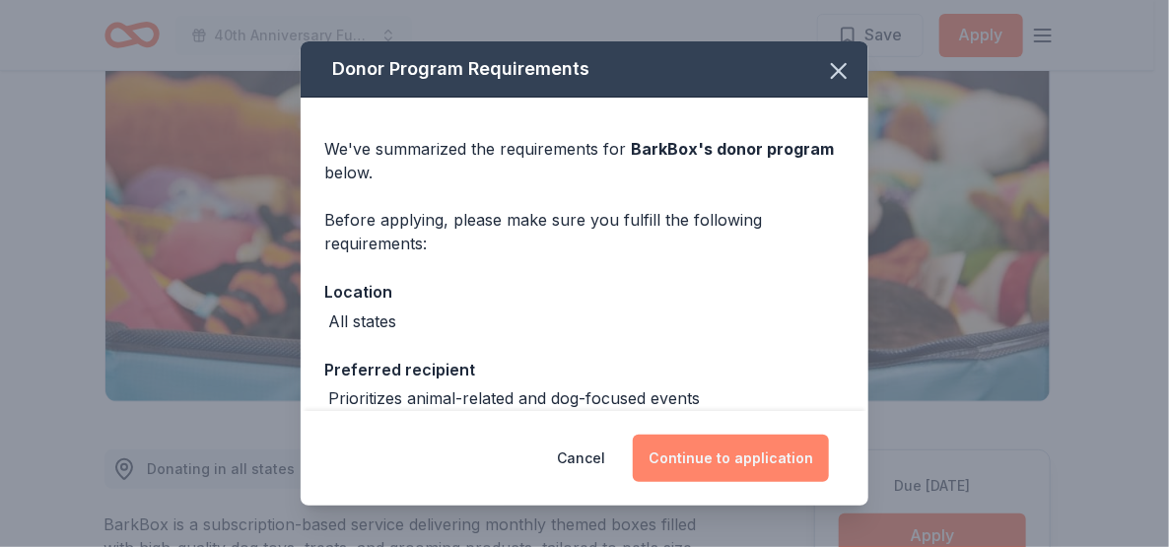
click at [758, 455] on button "Continue to application" at bounding box center [731, 458] width 196 height 47
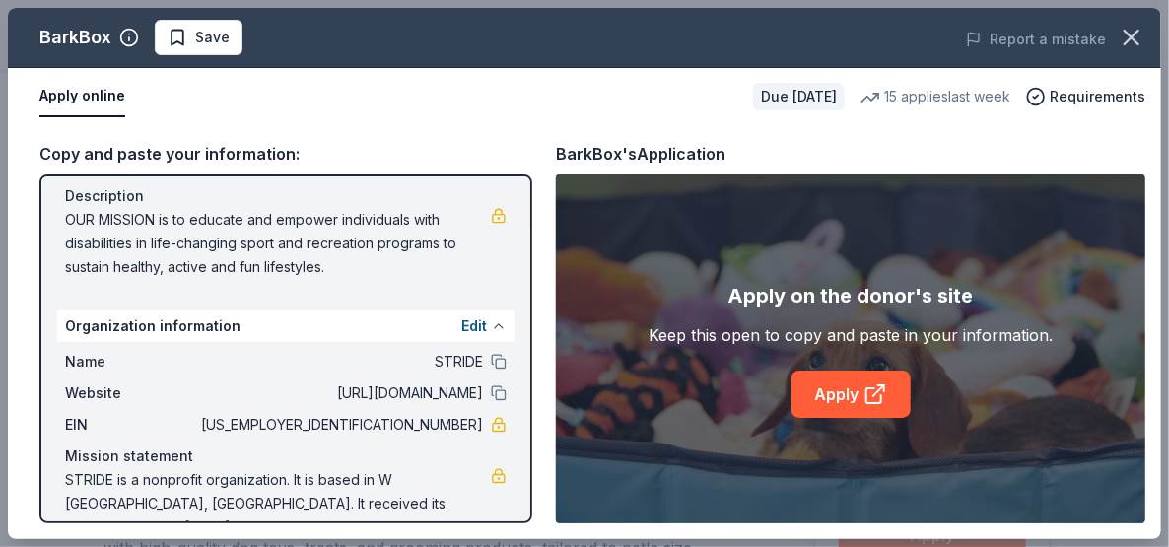
scroll to position [213, 0]
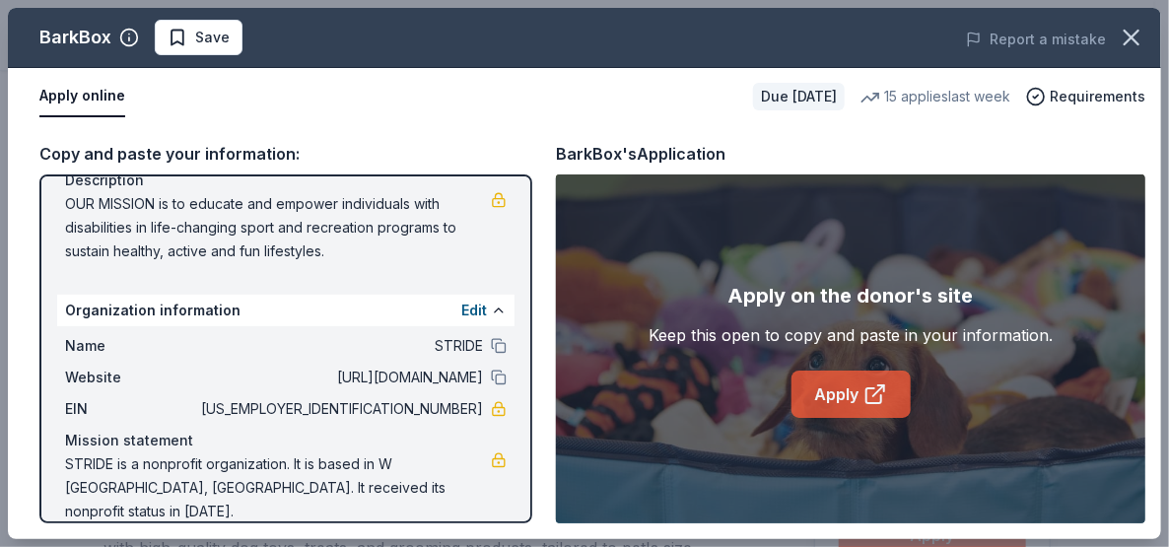
click at [855, 395] on link "Apply" at bounding box center [851, 394] width 119 height 47
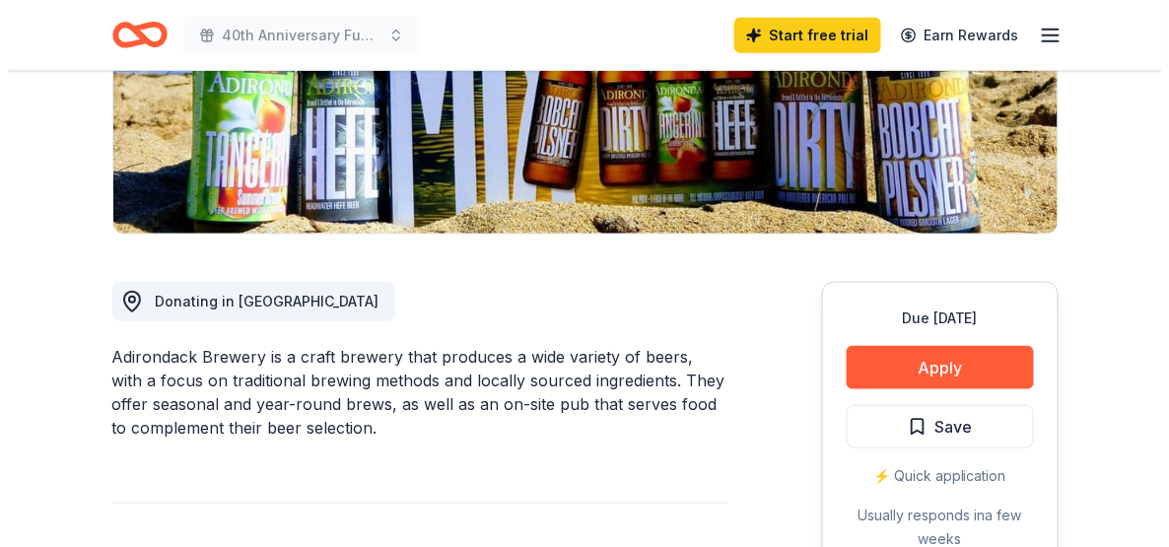
scroll to position [394, 0]
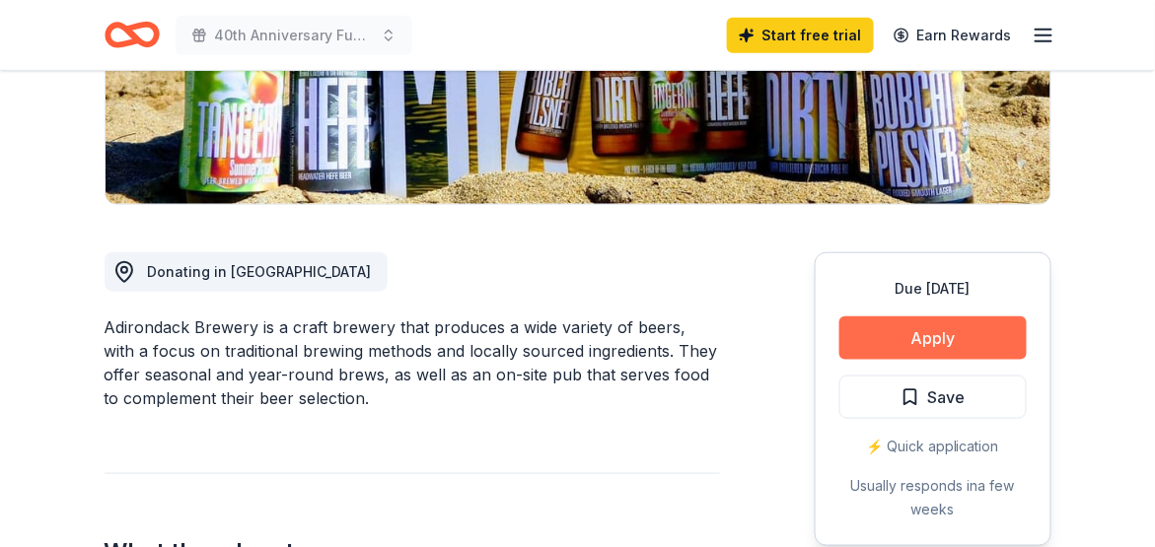
click at [920, 334] on button "Apply" at bounding box center [932, 337] width 187 height 43
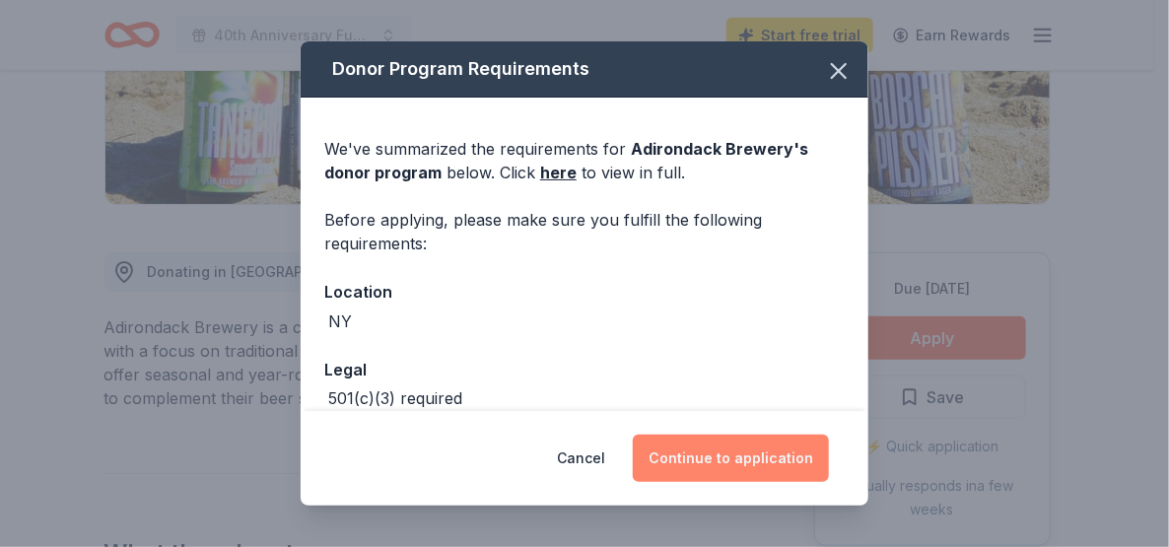
click at [739, 455] on button "Continue to application" at bounding box center [731, 458] width 196 height 47
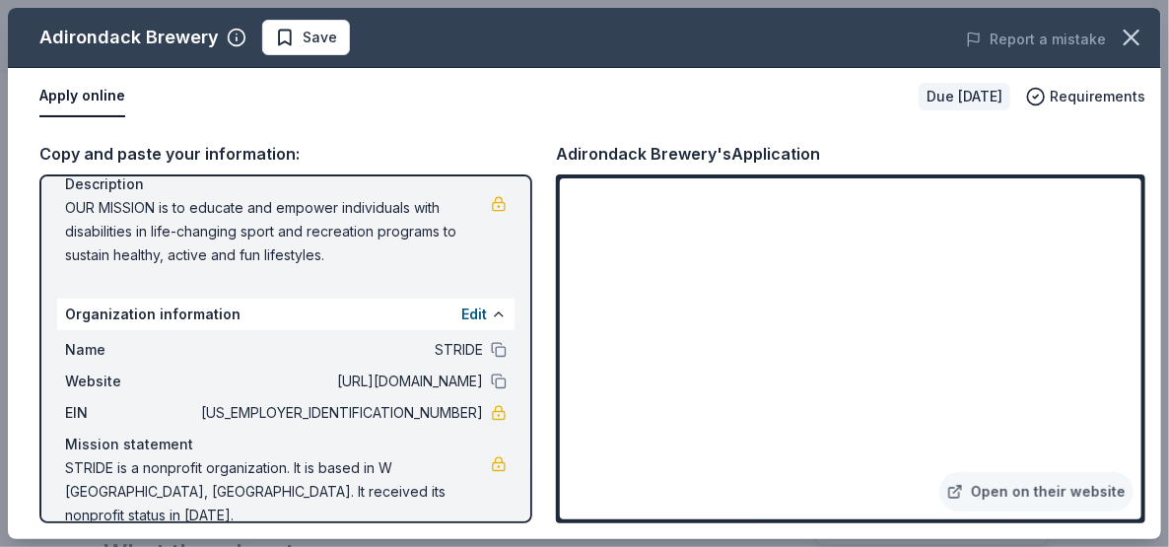
scroll to position [213, 0]
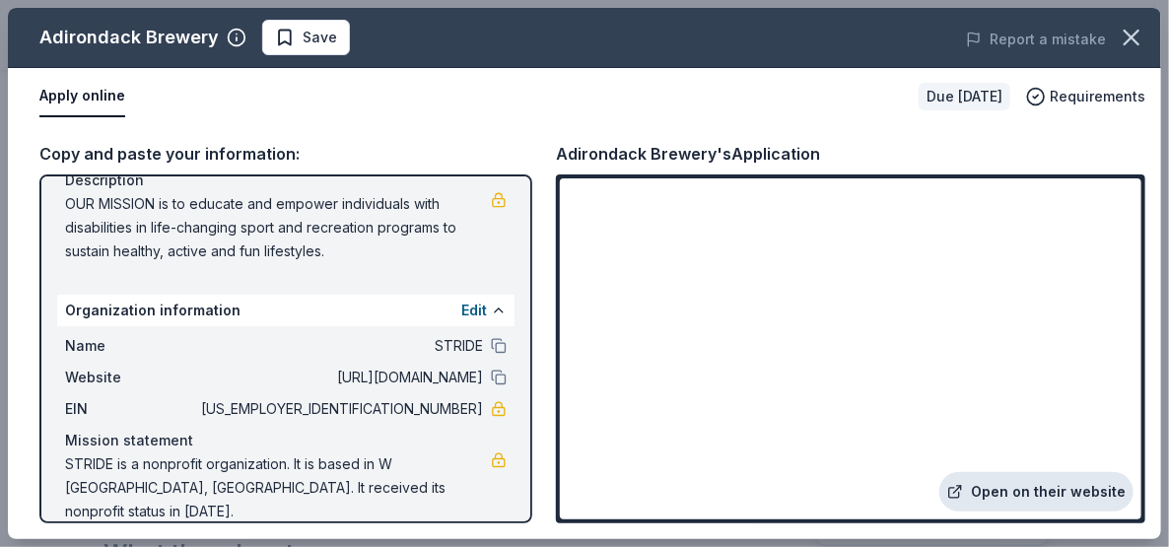
click at [1008, 496] on link "Open on their website" at bounding box center [1037, 491] width 194 height 39
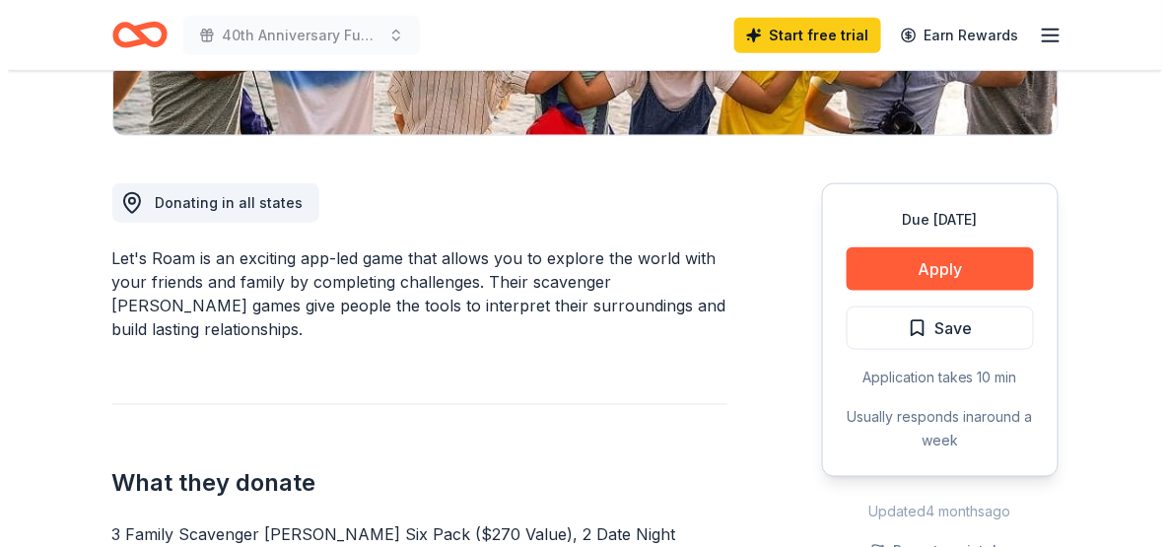
scroll to position [493, 0]
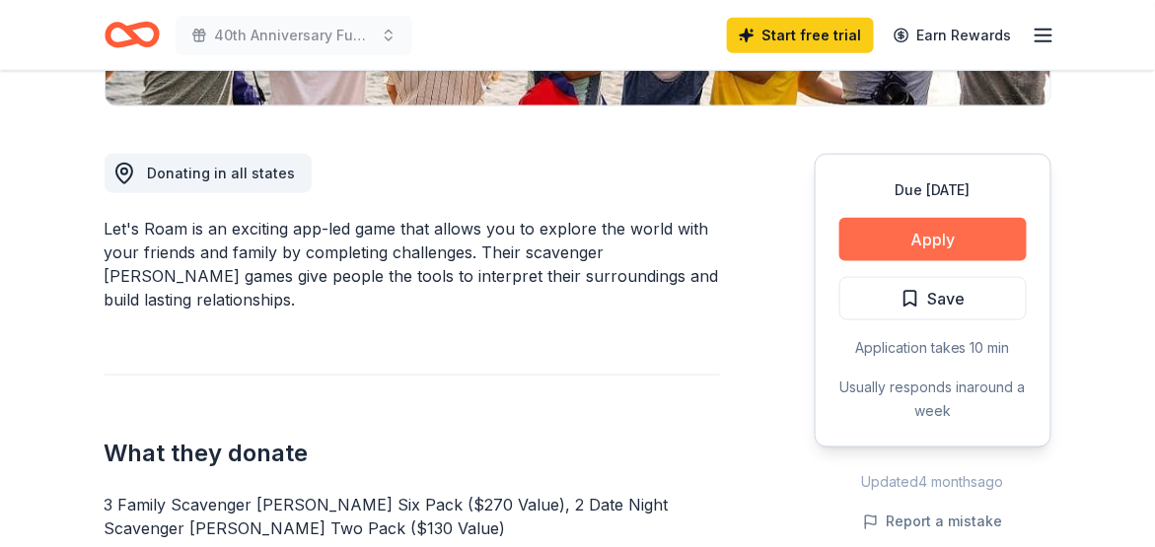
click at [893, 239] on button "Apply" at bounding box center [932, 239] width 187 height 43
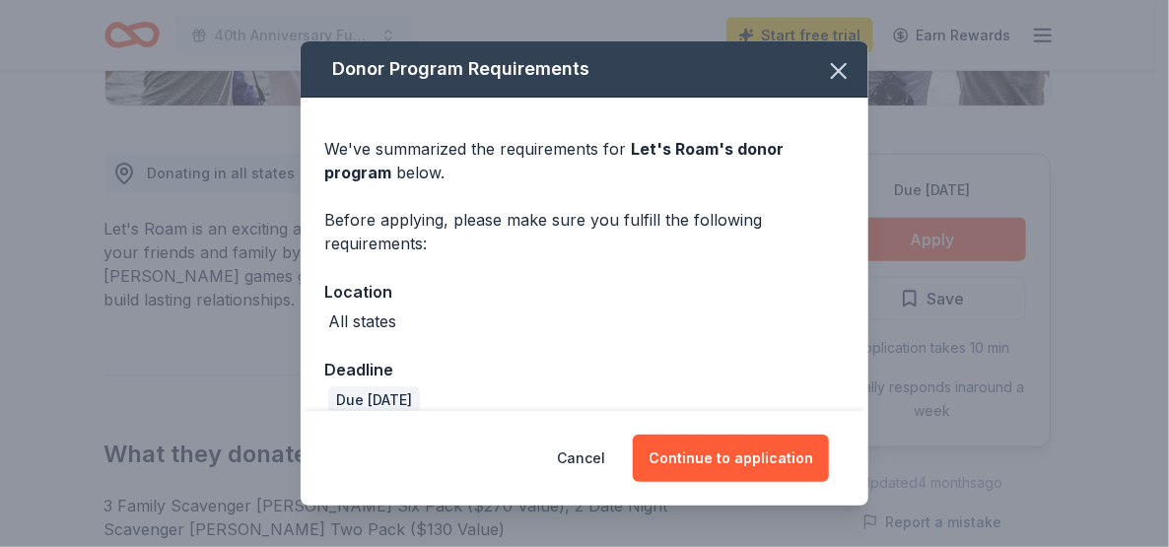
scroll to position [25, 0]
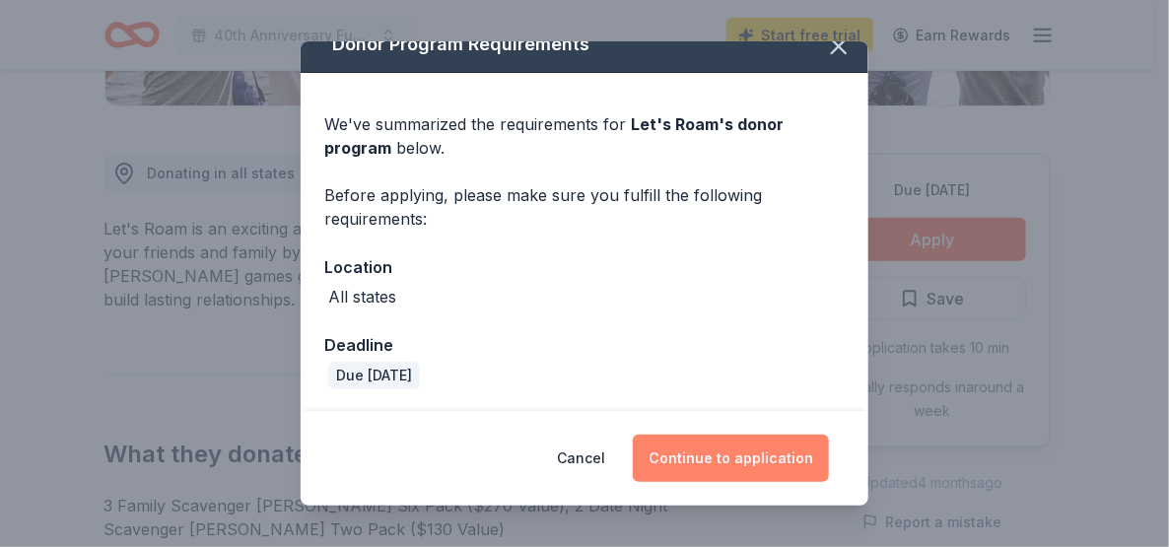
click at [724, 465] on button "Continue to application" at bounding box center [731, 458] width 196 height 47
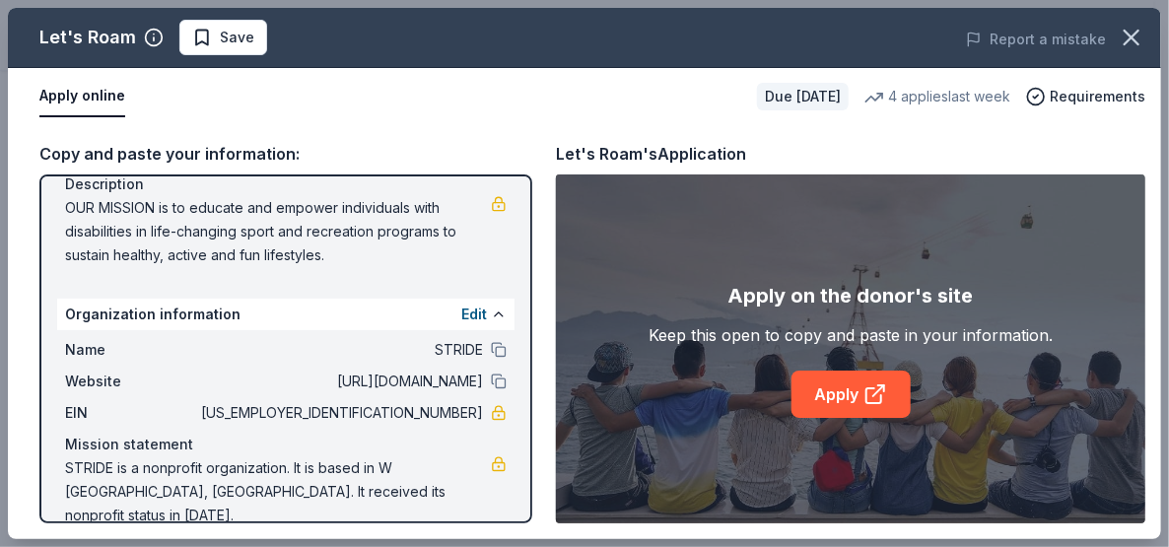
scroll to position [213, 0]
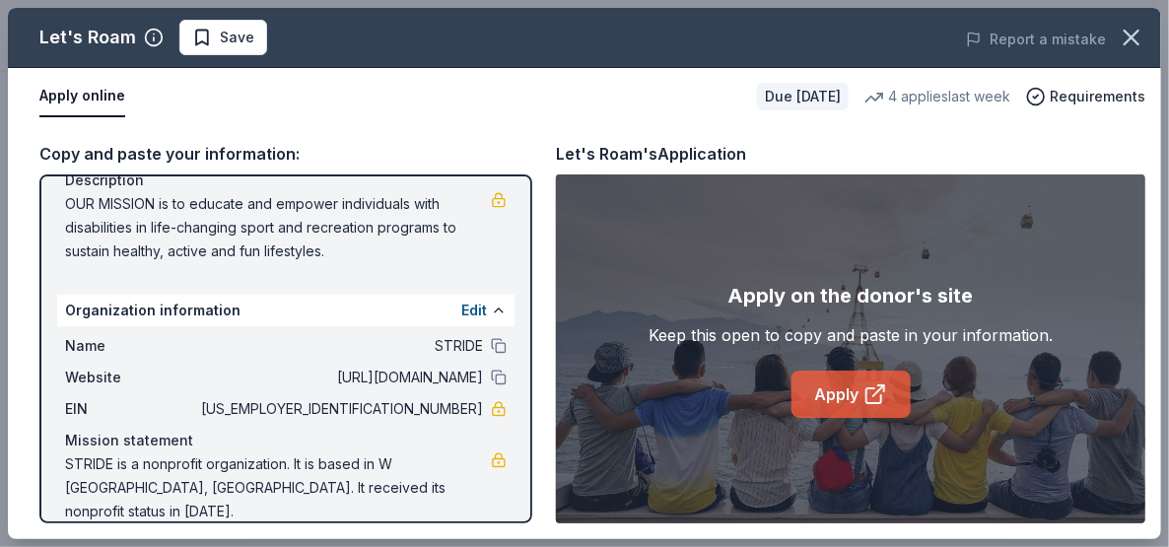
click at [868, 401] on icon at bounding box center [876, 395] width 24 height 24
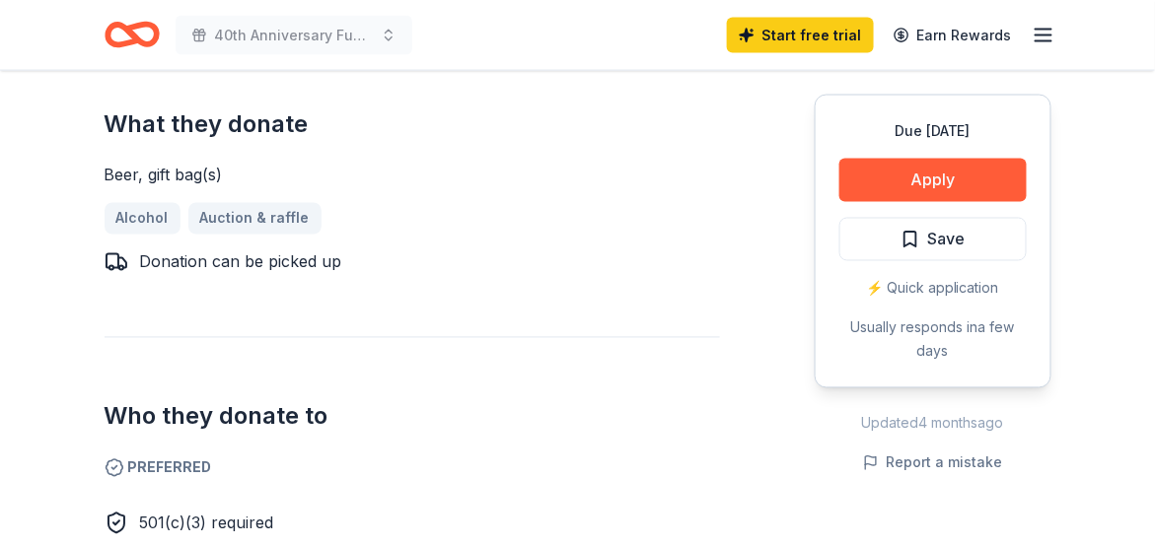
scroll to position [789, 0]
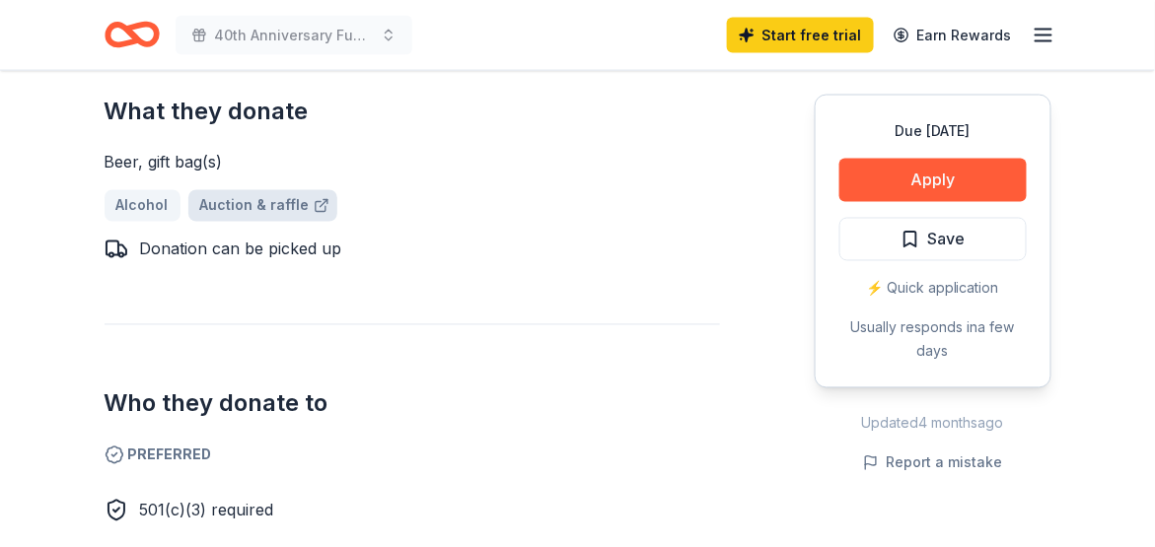
click at [245, 205] on link "Auction & raffle" at bounding box center [262, 206] width 149 height 32
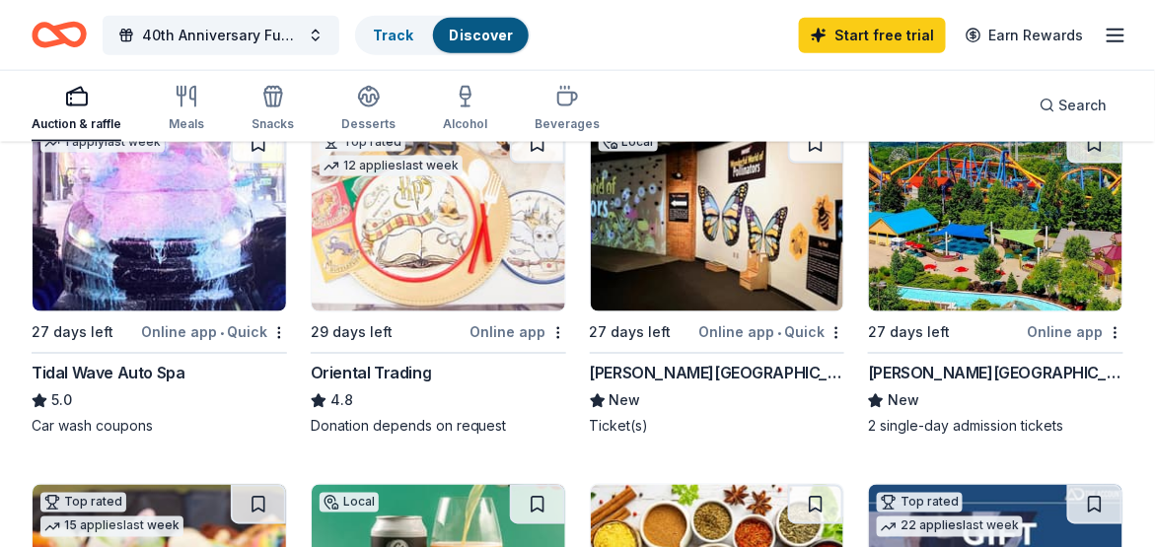
scroll to position [592, 0]
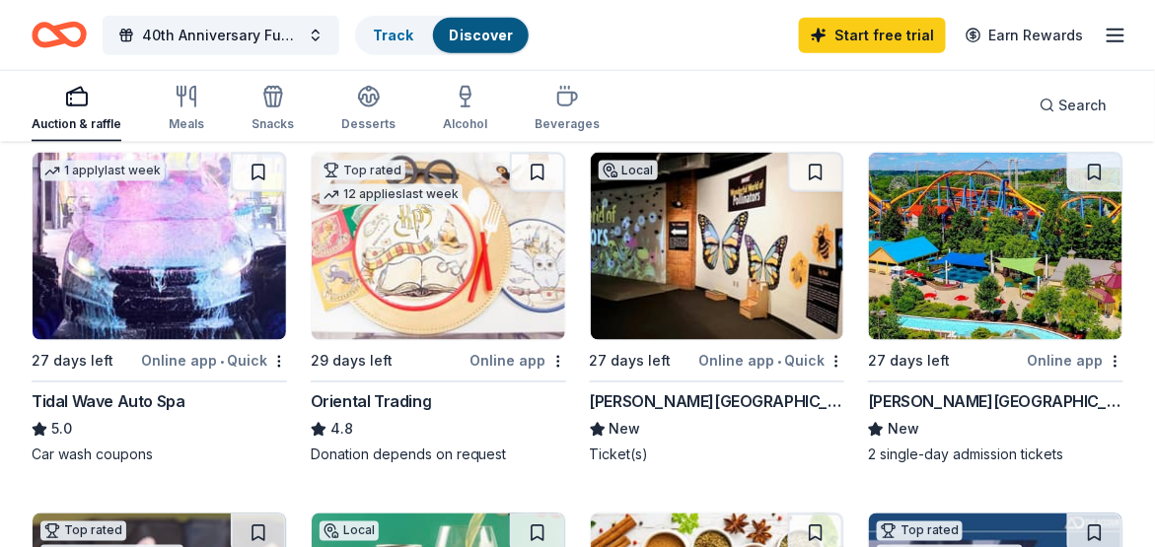
click at [978, 301] on img at bounding box center [995, 246] width 253 height 187
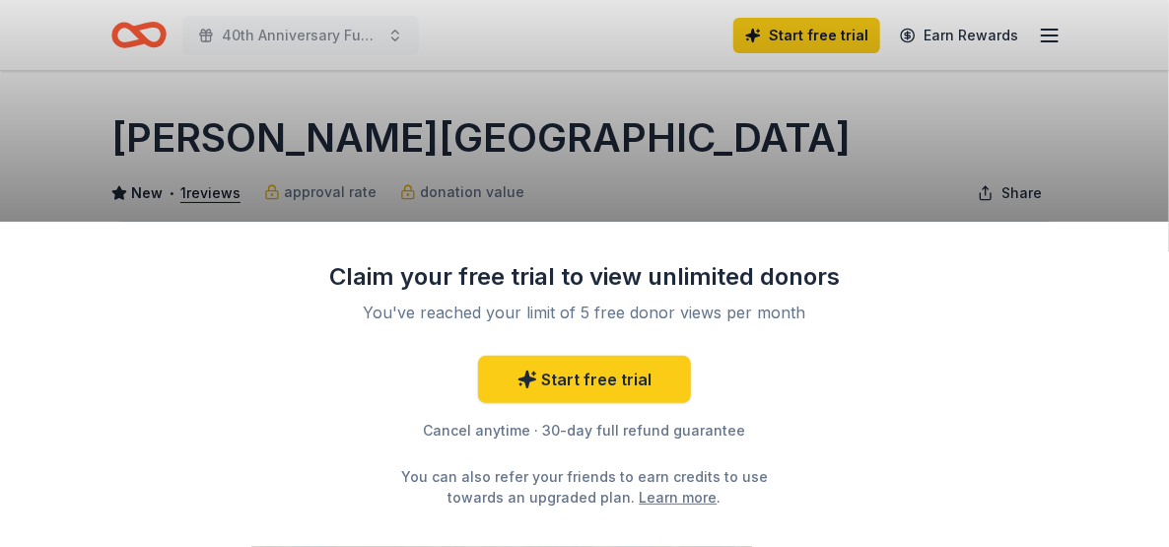
click at [644, 147] on div "Claim your free trial to view unlimited donors You've reached your limit of 5 f…" at bounding box center [584, 273] width 1169 height 547
